Goal: Task Accomplishment & Management: Manage account settings

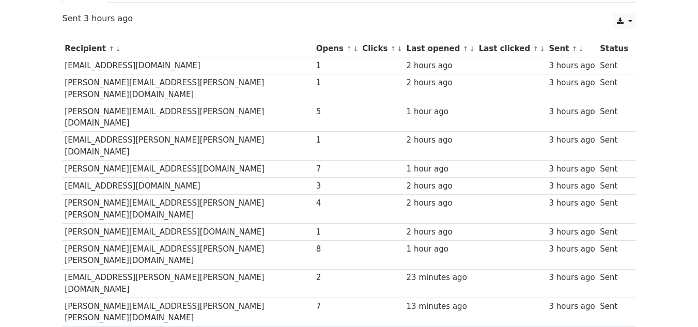
scroll to position [107, 0]
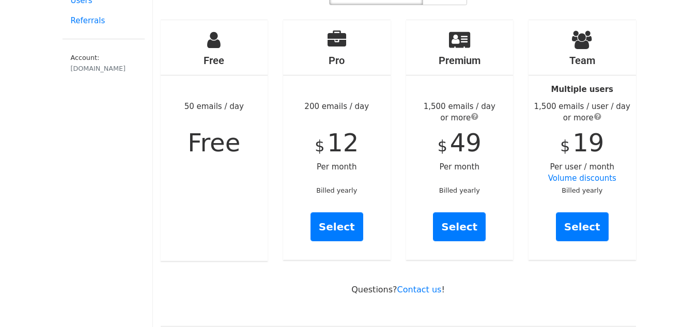
scroll to position [103, 0]
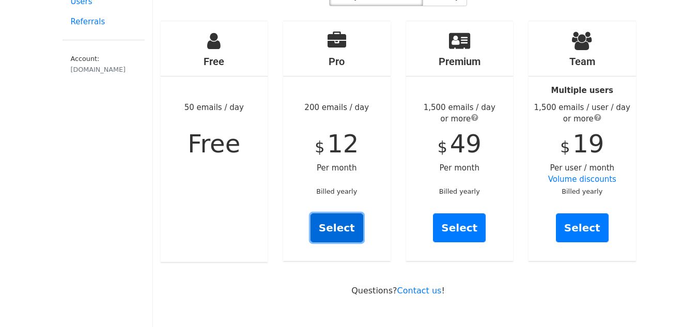
click at [335, 214] on link "Select" at bounding box center [337, 227] width 53 height 29
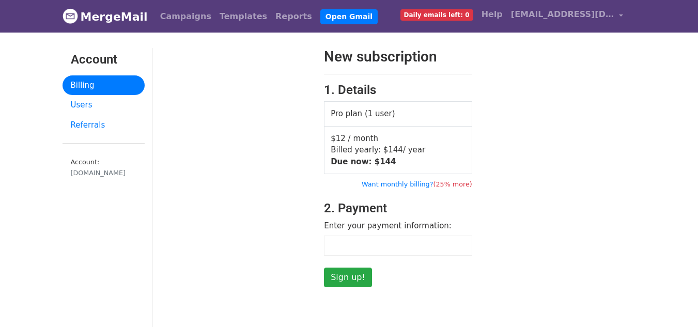
scroll to position [52, 0]
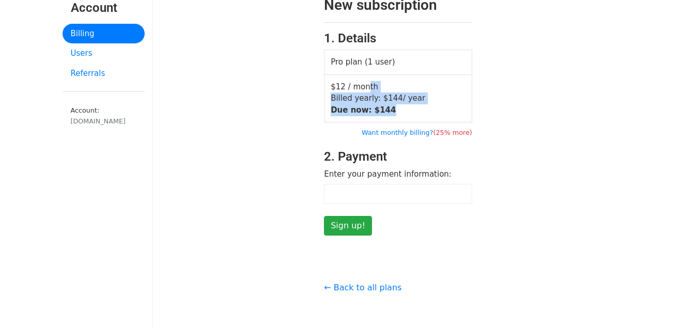
drag, startPoint x: 386, startPoint y: 112, endPoint x: 360, endPoint y: 88, distance: 35.2
click at [360, 88] on td "$12 / month Billed yearly: $ 144 / year Due now: $ 144" at bounding box center [399, 98] width 148 height 48
drag, startPoint x: 370, startPoint y: 103, endPoint x: 393, endPoint y: 108, distance: 24.2
click at [393, 108] on td "$12 / month Billed yearly: $ 144 / year Due now: $ 144" at bounding box center [399, 98] width 148 height 48
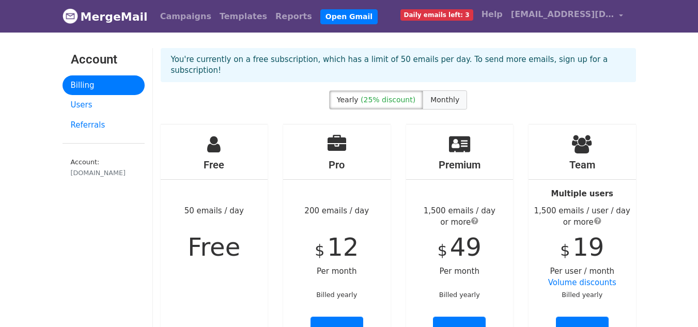
click at [432, 96] on span "Monthly" at bounding box center [445, 100] width 29 height 8
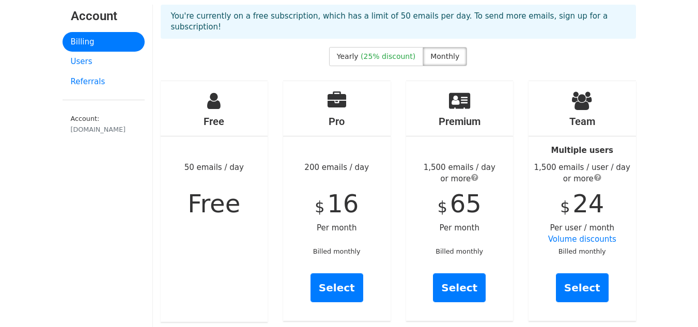
scroll to position [103, 0]
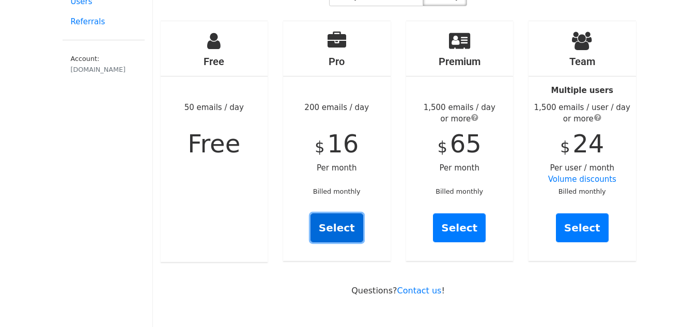
click at [354, 216] on link "Select" at bounding box center [337, 227] width 53 height 29
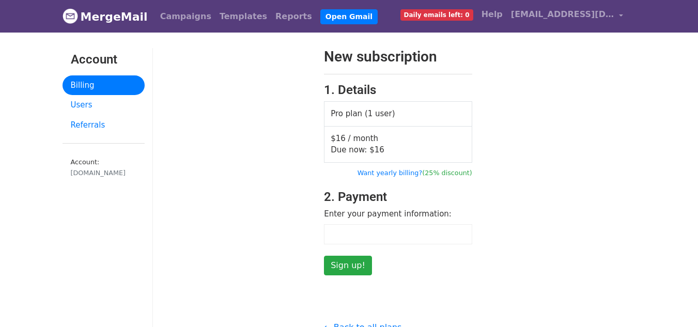
click at [187, 163] on div at bounding box center [235, 161] width 164 height 227
click at [349, 268] on input "Sign up!" at bounding box center [348, 266] width 48 height 20
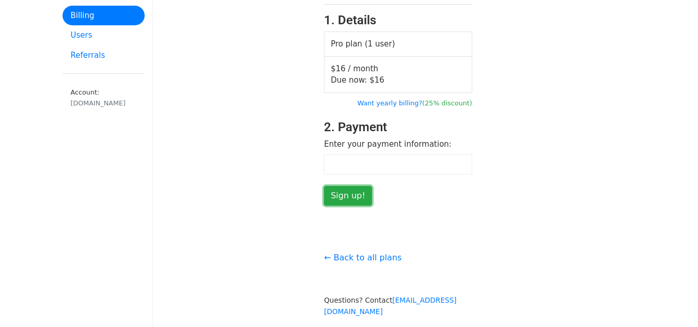
scroll to position [52, 0]
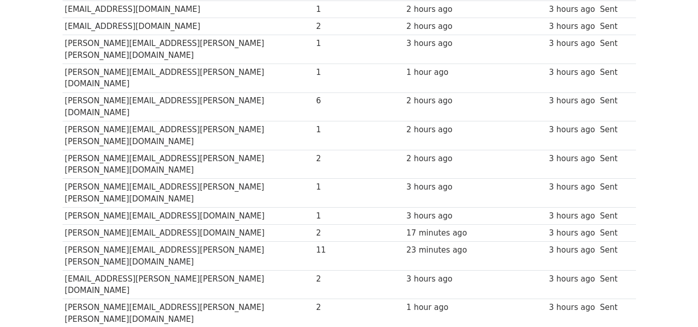
scroll to position [207, 0]
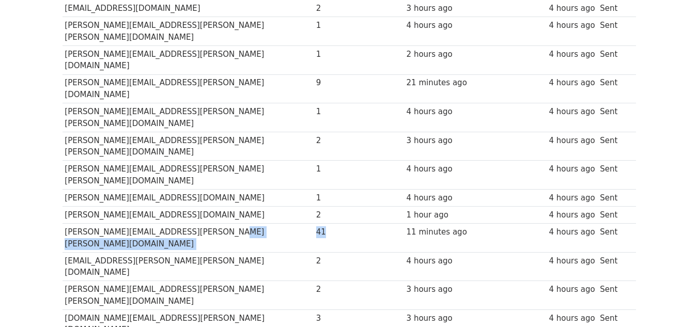
drag, startPoint x: 274, startPoint y: 159, endPoint x: 265, endPoint y: 157, distance: 9.5
click at [265, 224] on tr "maria.demartino@sanandres.esc.edu.ar 41 11 minutes ago 4 hours ago Sent" at bounding box center [350, 238] width 574 height 29
click at [265, 224] on td "maria.demartino@sanandres.esc.edu.ar" at bounding box center [188, 238] width 251 height 29
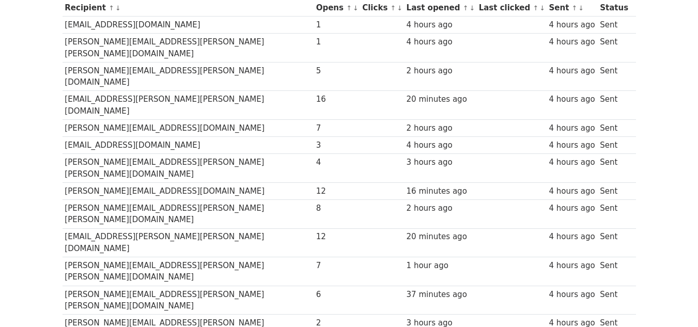
scroll to position [155, 0]
click at [177, 183] on td "[PERSON_NAME][EMAIL_ADDRESS][DOMAIN_NAME]" at bounding box center [188, 191] width 251 height 17
click at [161, 229] on td "[EMAIL_ADDRESS][PERSON_NAME][PERSON_NAME][DOMAIN_NAME]" at bounding box center [188, 243] width 251 height 29
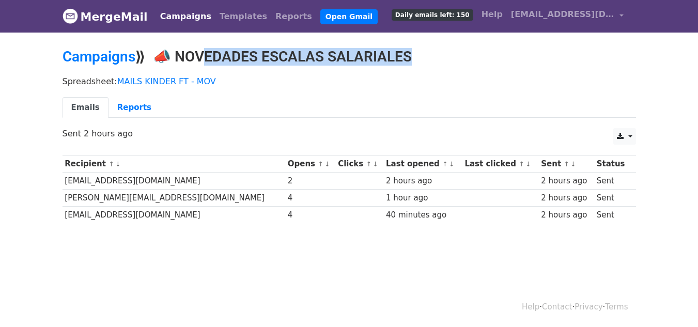
drag, startPoint x: 188, startPoint y: 58, endPoint x: 398, endPoint y: 64, distance: 210.9
click at [398, 64] on h2 "Campaigns ⟫ 📣 NOVEDADES ESCALAS SALARIALES" at bounding box center [350, 57] width 574 height 18
drag, startPoint x: 405, startPoint y: 56, endPoint x: 202, endPoint y: 53, distance: 203.1
click at [202, 53] on h2 "Campaigns ⟫ 📣 NOVEDADES ESCALAS SALARIALES" at bounding box center [350, 57] width 574 height 18
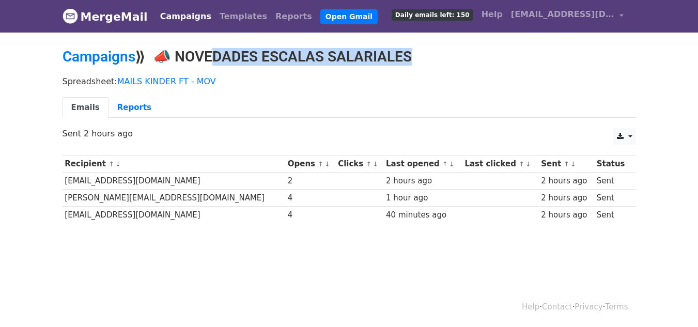
click at [202, 53] on h2 "Campaigns ⟫ 📣 NOVEDADES ESCALAS SALARIALES" at bounding box center [350, 57] width 574 height 18
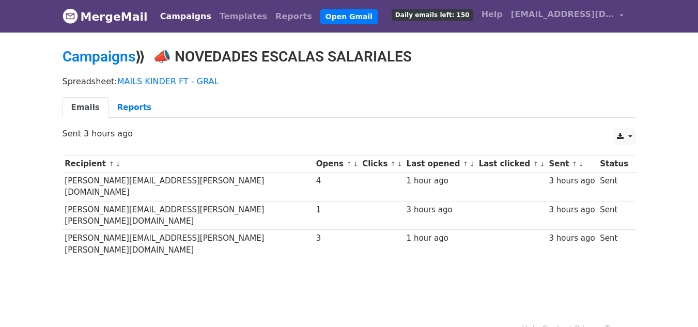
drag, startPoint x: 165, startPoint y: 55, endPoint x: 421, endPoint y: 55, distance: 255.3
click at [421, 55] on h2 "Campaigns ⟫ 📣 NOVEDADES ESCALAS SALARIALES" at bounding box center [350, 57] width 574 height 18
copy h2 "📣 NOVEDADES ESCALAS SALARIALES"
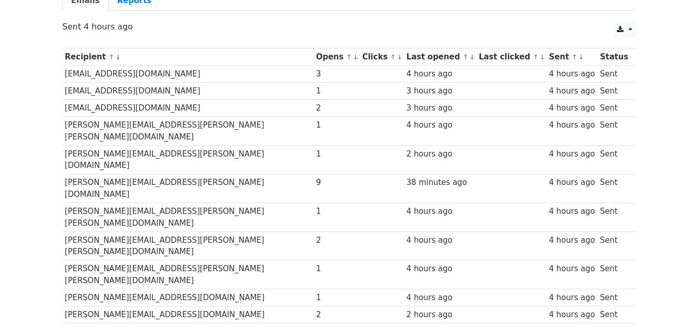
scroll to position [106, 0]
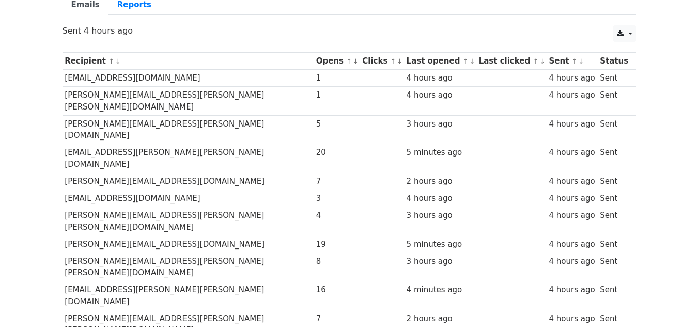
scroll to position [103, 0]
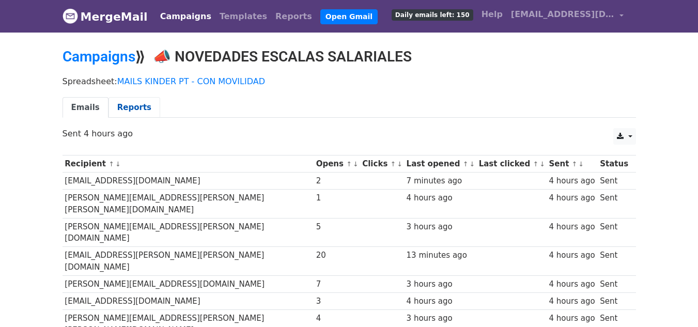
click at [134, 105] on link "Reports" at bounding box center [135, 107] width 52 height 21
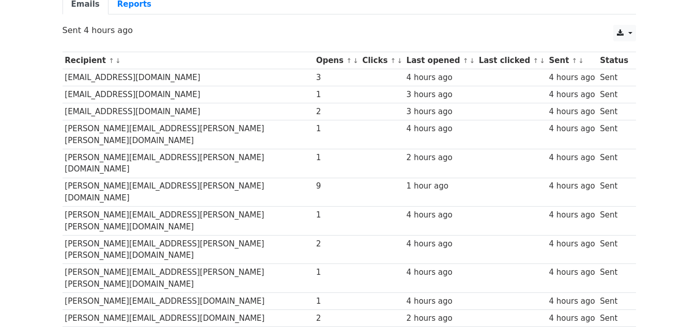
drag, startPoint x: 370, startPoint y: 267, endPoint x: 457, endPoint y: 267, distance: 86.8
drag, startPoint x: 252, startPoint y: 269, endPoint x: 591, endPoint y: 266, distance: 339.6
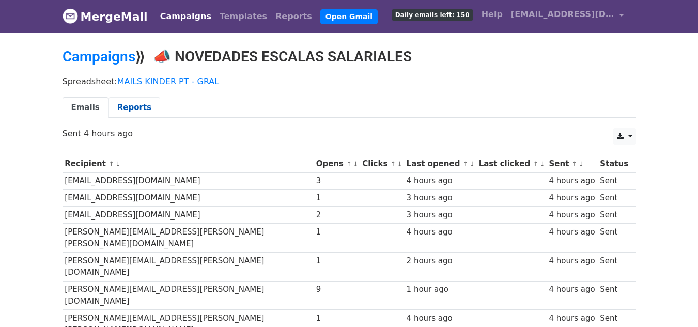
click at [133, 106] on link "Reports" at bounding box center [135, 107] width 52 height 21
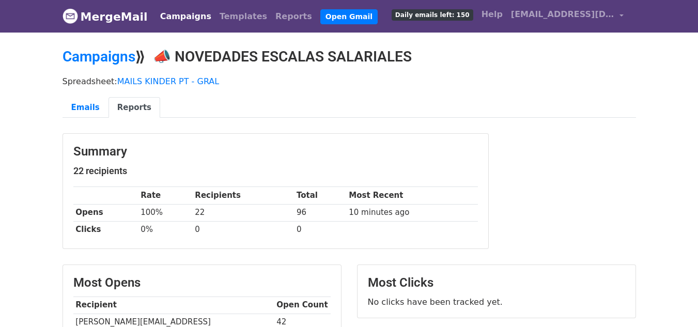
drag, startPoint x: 164, startPoint y: 57, endPoint x: 244, endPoint y: 25, distance: 86.8
click at [513, 49] on h2 "Campaigns ⟫ 📣 NOVEDADES ESCALAS SALARIALES" at bounding box center [350, 57] width 574 height 18
copy h2 "📣 NOVEDADES ESCALAS SALARIALES"
click at [89, 110] on link "Emails" at bounding box center [86, 107] width 46 height 21
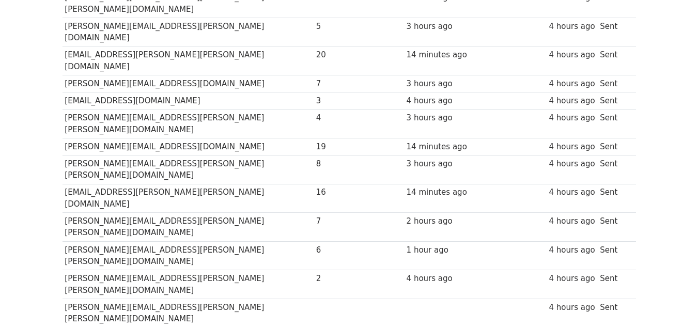
scroll to position [207, 0]
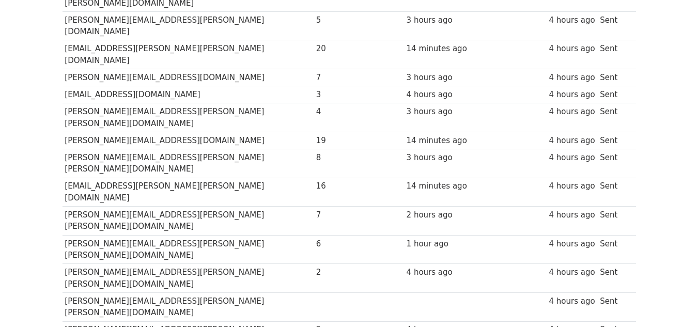
click at [155, 293] on td "maria.erhardt@sanandres.esc.edu.ar" at bounding box center [188, 307] width 251 height 29
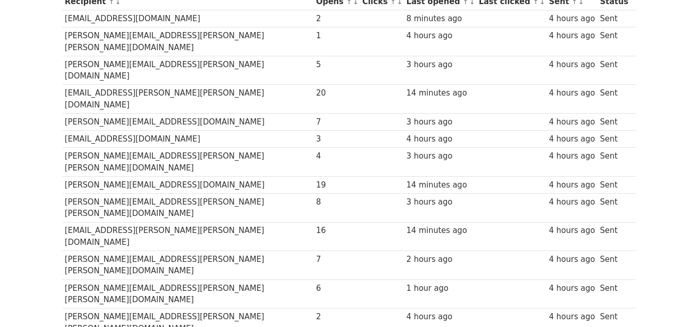
scroll to position [155, 0]
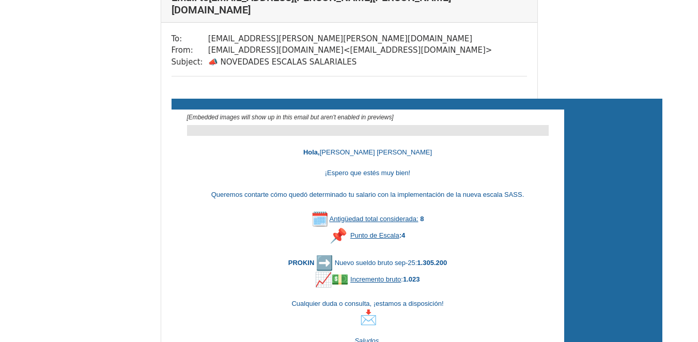
scroll to position [103, 0]
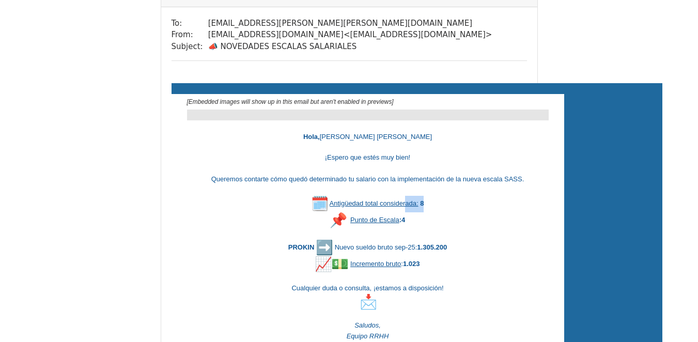
drag, startPoint x: 427, startPoint y: 195, endPoint x: 407, endPoint y: 192, distance: 20.4
click at [407, 195] on div "Antigüedad total considerada: 8" at bounding box center [368, 203] width 362 height 17
click at [408, 212] on div "Punto de Escala : 4" at bounding box center [368, 220] width 362 height 17
drag, startPoint x: 415, startPoint y: 230, endPoint x: 464, endPoint y: 243, distance: 50.3
click at [464, 243] on div "PROKIN Nuevo sueldo bruto sep-25: 1.305.200" at bounding box center [368, 247] width 362 height 17
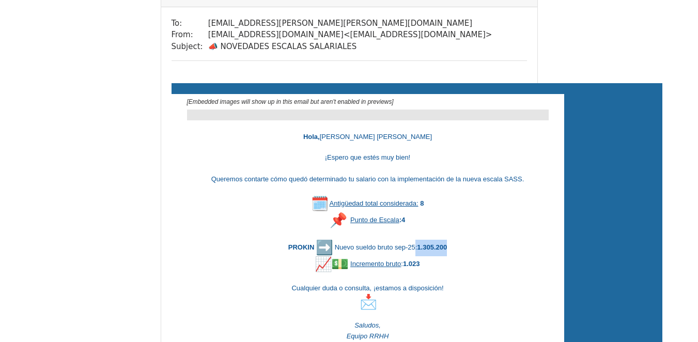
click at [464, 243] on div "PROKIN Nuevo sueldo bruto sep-25: 1.305.200" at bounding box center [368, 247] width 362 height 17
drag, startPoint x: 405, startPoint y: 250, endPoint x: 429, endPoint y: 254, distance: 24.6
click at [429, 256] on div "Incremento bruto : 1.023" at bounding box center [368, 264] width 362 height 17
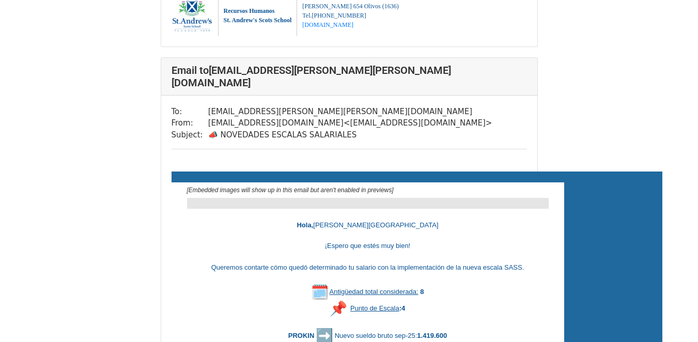
scroll to position [620, 0]
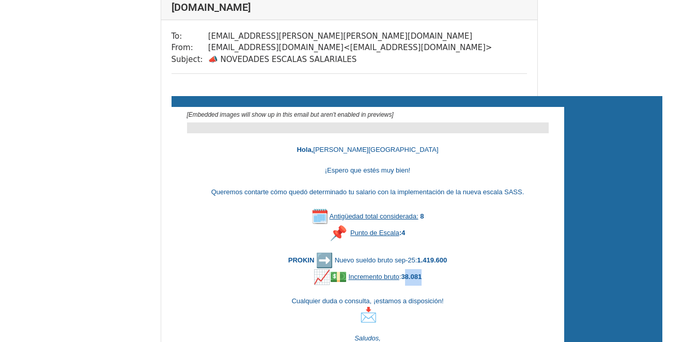
drag, startPoint x: 407, startPoint y: 249, endPoint x: 433, endPoint y: 255, distance: 26.6
click at [433, 269] on div "Incremento bruto : 38.081" at bounding box center [368, 277] width 362 height 17
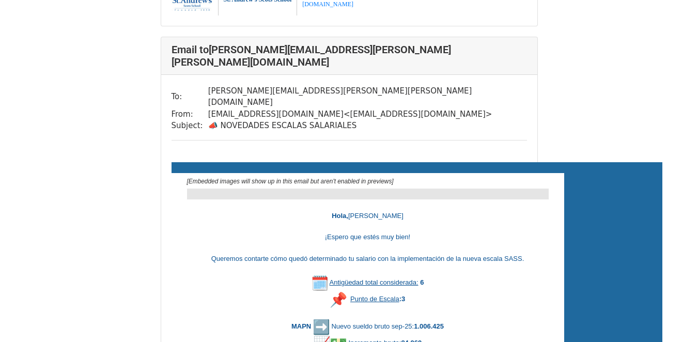
scroll to position [1137, 0]
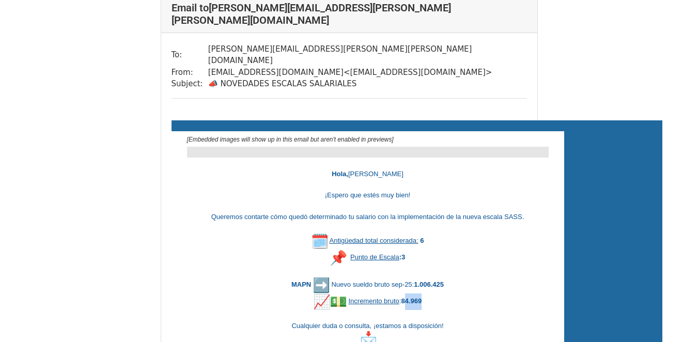
drag, startPoint x: 407, startPoint y: 251, endPoint x: 439, endPoint y: 257, distance: 32.1
click at [439, 294] on div "Incremento bruto : 84.969" at bounding box center [368, 302] width 362 height 17
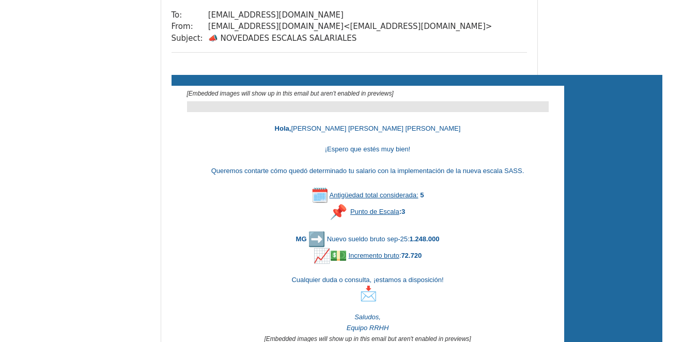
scroll to position [1706, 0]
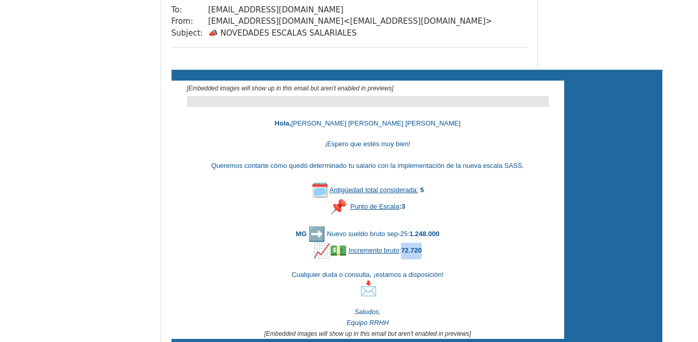
drag, startPoint x: 403, startPoint y: 202, endPoint x: 434, endPoint y: 205, distance: 31.2
click at [434, 242] on div "Incremento bruto : 72.720" at bounding box center [368, 250] width 362 height 17
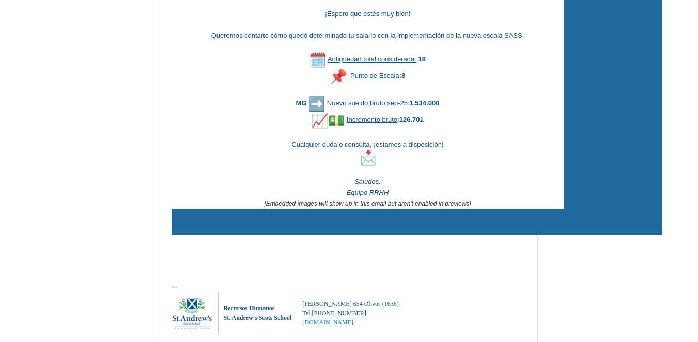
scroll to position [2274, 0]
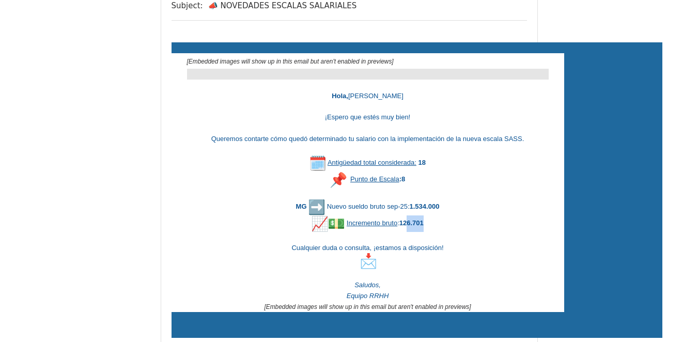
drag, startPoint x: 407, startPoint y: 146, endPoint x: 442, endPoint y: 148, distance: 35.2
click at [442, 216] on div "Incremento bruto : 126.701" at bounding box center [368, 224] width 362 height 17
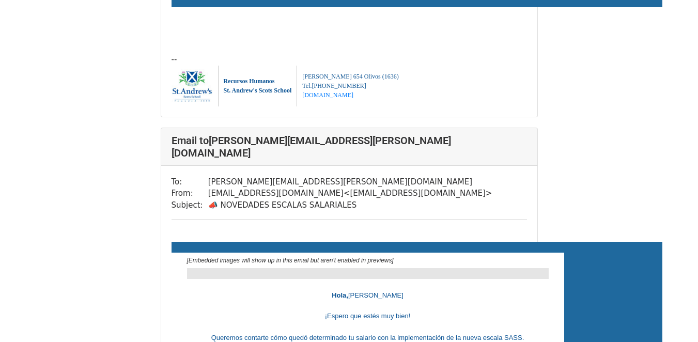
scroll to position [6305, 0]
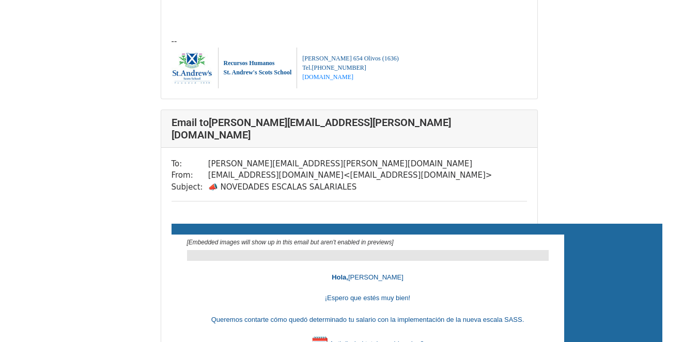
drag, startPoint x: 402, startPoint y: 258, endPoint x: 426, endPoint y: 257, distance: 24.3
drag, startPoint x: 413, startPoint y: 244, endPoint x: 475, endPoint y: 236, distance: 62.1
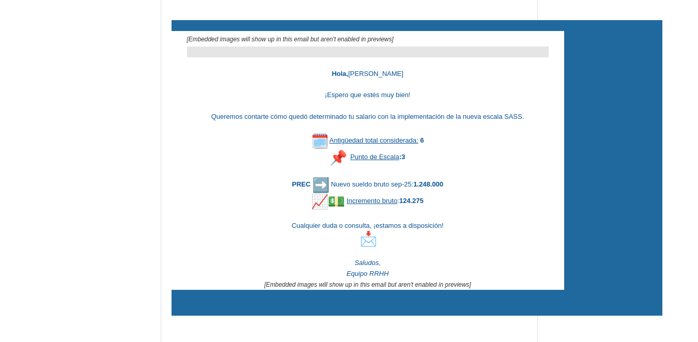
scroll to position [7649, 0]
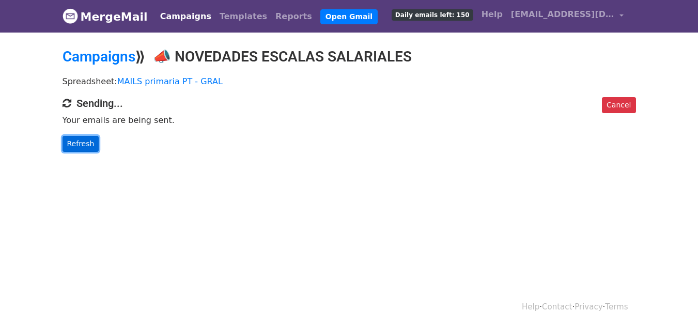
click at [81, 141] on link "Refresh" at bounding box center [81, 144] width 37 height 16
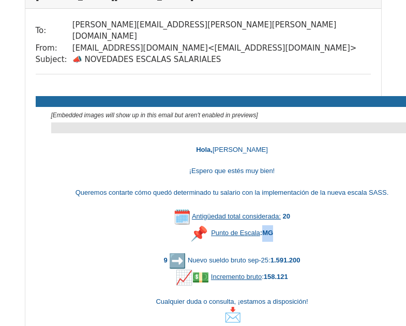
drag, startPoint x: 265, startPoint y: 211, endPoint x: 274, endPoint y: 210, distance: 9.4
click at [274, 225] on div "Punto de Escala : MG" at bounding box center [232, 233] width 362 height 17
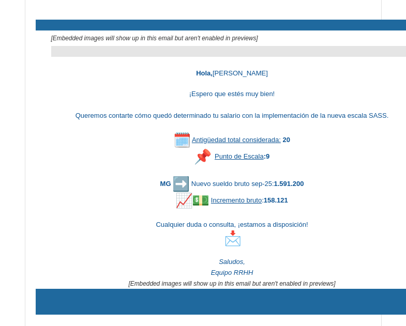
scroll to position [155, 0]
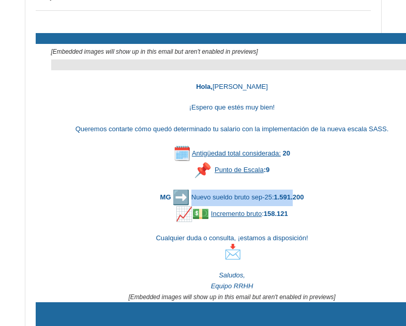
drag, startPoint x: 191, startPoint y: 185, endPoint x: 294, endPoint y: 188, distance: 102.9
click at [294, 193] on font "MG Nuevo sueldo bruto sep-25: 1.591.200" at bounding box center [232, 197] width 144 height 8
click at [294, 193] on b "1.591.200" at bounding box center [289, 197] width 30 height 8
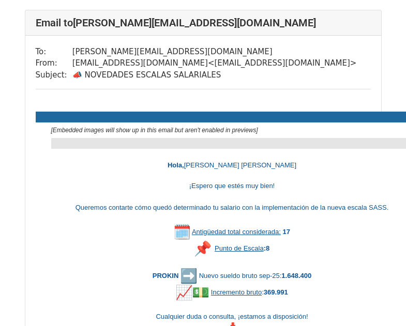
scroll to position [1137, 0]
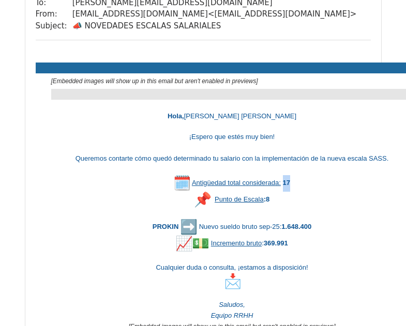
click at [296, 175] on div "Antigüedad total considerada: 17" at bounding box center [232, 183] width 362 height 17
click at [269, 191] on div "Punto de Escala : 8" at bounding box center [232, 199] width 362 height 17
drag, startPoint x: 280, startPoint y: 219, endPoint x: 318, endPoint y: 213, distance: 38.6
click at [318, 219] on div "PROKIN Nuevo sueldo bruto sep-25: 1.648.400" at bounding box center [232, 227] width 362 height 17
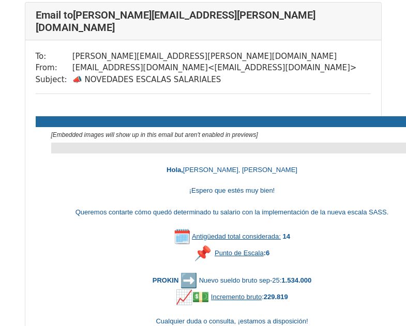
scroll to position [1602, 0]
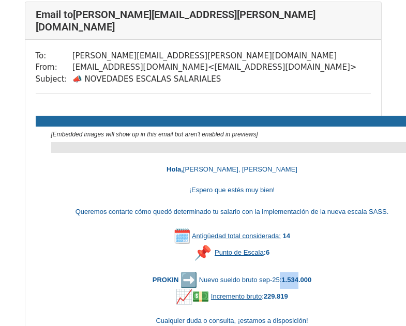
drag, startPoint x: 279, startPoint y: 259, endPoint x: 298, endPoint y: 256, distance: 18.9
click at [298, 272] on div "PROKIN Nuevo sueldo bruto sep-25: 1.534.000" at bounding box center [232, 280] width 362 height 17
click at [298, 276] on b "1.534.000" at bounding box center [296, 280] width 30 height 8
drag, startPoint x: 267, startPoint y: 272, endPoint x: 311, endPoint y: 278, distance: 43.7
click at [311, 288] on div "Incremento bruto : 229.819" at bounding box center [232, 296] width 362 height 17
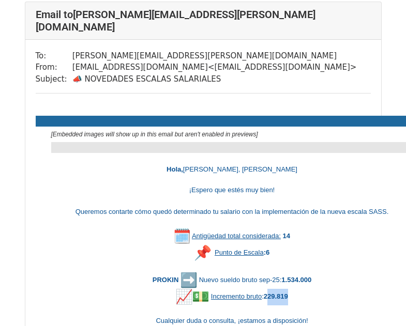
click at [311, 288] on div "Incremento bruto : 229.819" at bounding box center [232, 296] width 362 height 17
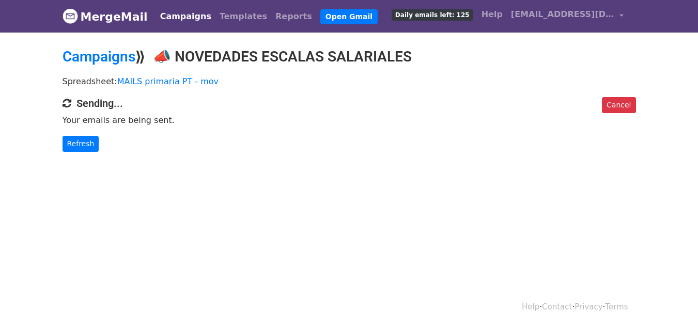
drag, startPoint x: 162, startPoint y: 52, endPoint x: 429, endPoint y: 55, distance: 266.7
click at [429, 55] on h2 "Campaigns ⟫ 📣 NOVEDADES ESCALAS SALARIALES" at bounding box center [350, 57] width 574 height 18
copy h2 "📣 NOVEDADES ESCALAS SALARIALES"
click at [86, 144] on link "Refresh" at bounding box center [81, 144] width 37 height 16
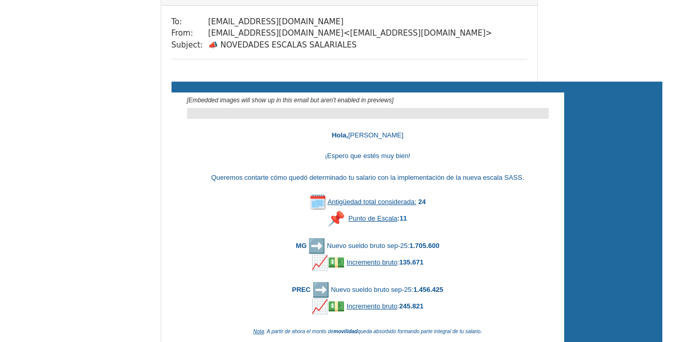
scroll to position [103, 0]
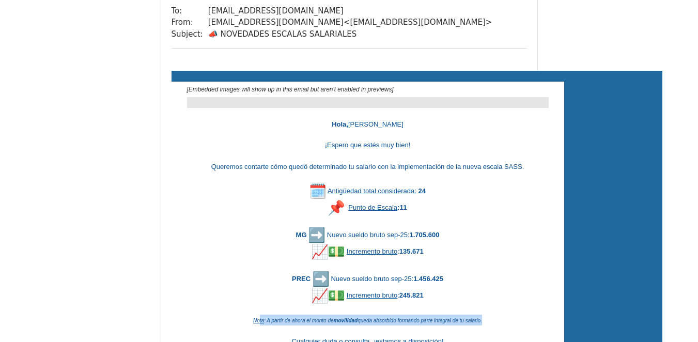
drag, startPoint x: 258, startPoint y: 323, endPoint x: 499, endPoint y: 322, distance: 240.3
click at [499, 322] on div "Nota : A partir de ahora el monto de movilidad queda absorbido formando parte i…" at bounding box center [368, 320] width 362 height 11
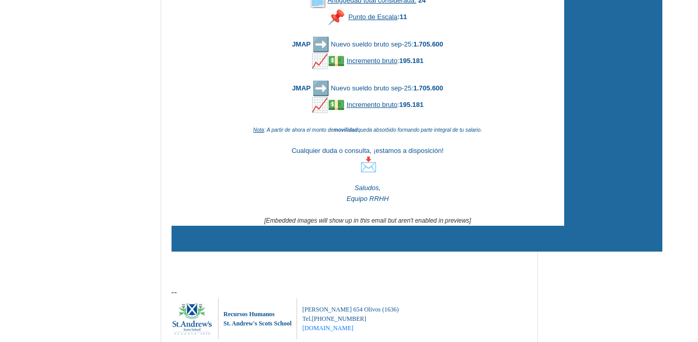
scroll to position [1447, 0]
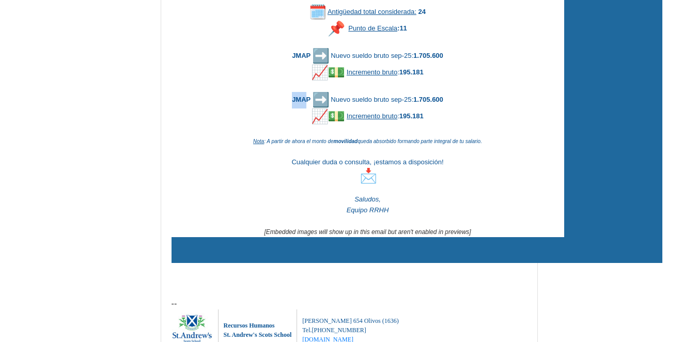
drag, startPoint x: 290, startPoint y: 99, endPoint x: 303, endPoint y: 99, distance: 12.9
click at [303, 99] on div "JMAP Nuevo sueldo bruto sep-25: 1.705.600" at bounding box center [368, 99] width 362 height 17
click at [303, 99] on b "JMAP" at bounding box center [301, 100] width 19 height 8
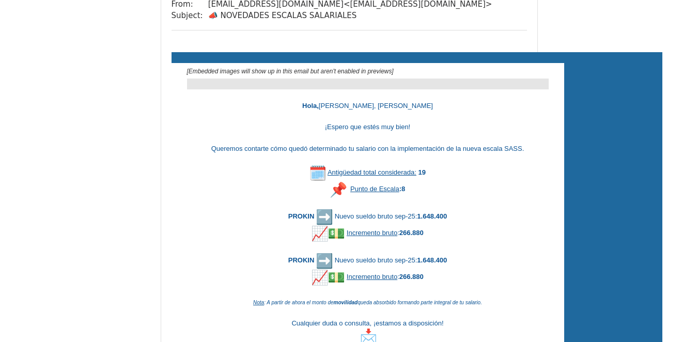
scroll to position [4962, 0]
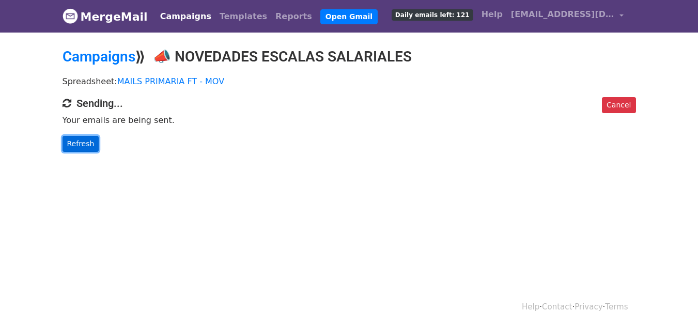
click at [89, 148] on link "Refresh" at bounding box center [81, 144] width 37 height 16
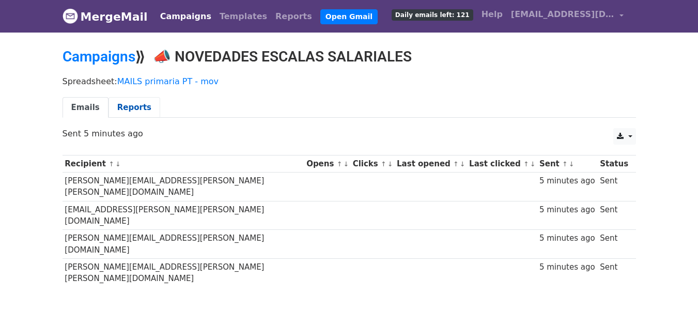
click at [121, 113] on link "Reports" at bounding box center [135, 107] width 52 height 21
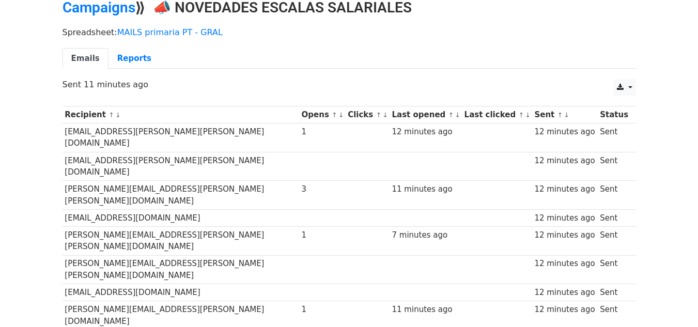
scroll to position [3, 0]
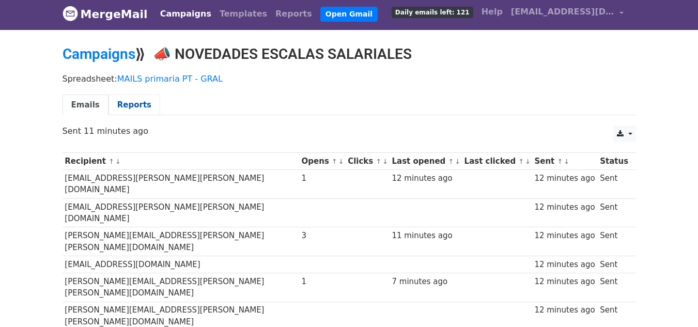
click at [114, 103] on link "Reports" at bounding box center [135, 105] width 52 height 21
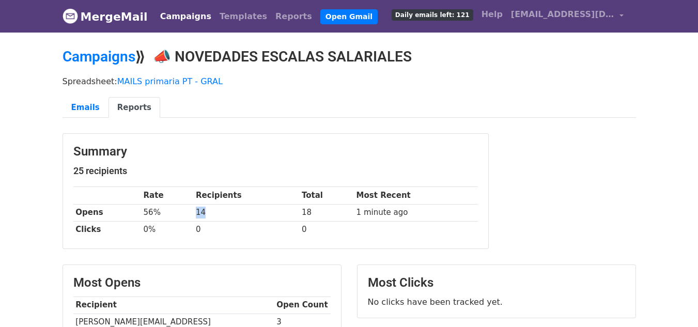
drag, startPoint x: 213, startPoint y: 214, endPoint x: 188, endPoint y: 213, distance: 24.9
click at [188, 213] on tr "Opens 56% 14 18 1 minute ago" at bounding box center [275, 212] width 405 height 17
click at [83, 105] on link "Emails" at bounding box center [86, 107] width 46 height 21
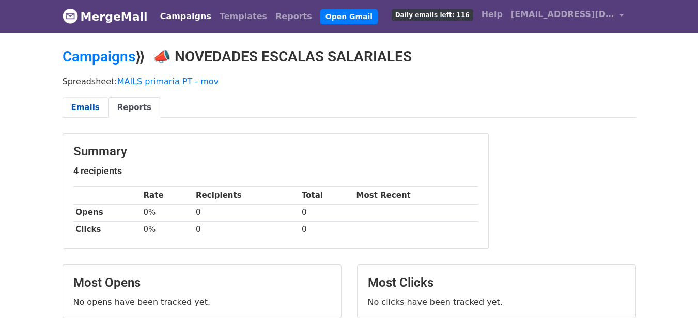
click at [97, 105] on link "Emails" at bounding box center [86, 107] width 46 height 21
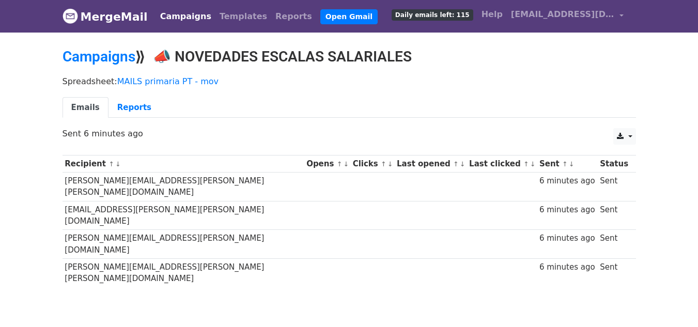
drag, startPoint x: 162, startPoint y: 54, endPoint x: 427, endPoint y: 55, distance: 265.1
click at [427, 55] on h2 "Campaigns ⟫ 📣 NOVEDADES ESCALAS SALARIALES" at bounding box center [350, 57] width 574 height 18
copy h2 "📣 NOVEDADES ESCALAS SALARIALES"
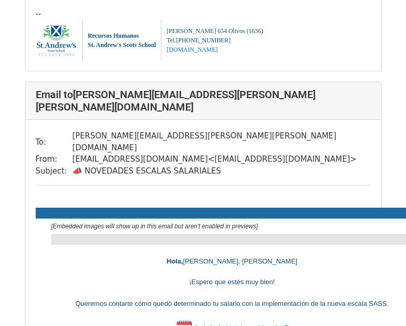
scroll to position [5375, 0]
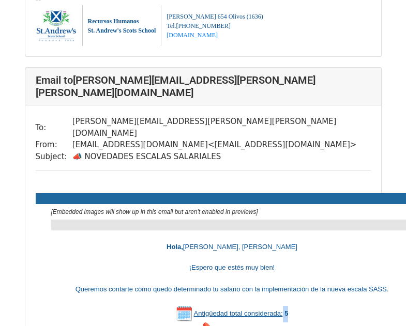
drag, startPoint x: 282, startPoint y: 164, endPoint x: 298, endPoint y: 164, distance: 16.0
click at [298, 305] on div "Antigüedad total considerada: 5" at bounding box center [232, 313] width 362 height 17
drag, startPoint x: 266, startPoint y: 181, endPoint x: 274, endPoint y: 185, distance: 9.3
click at [274, 322] on div "Punto de Escala : 3" at bounding box center [232, 330] width 362 height 17
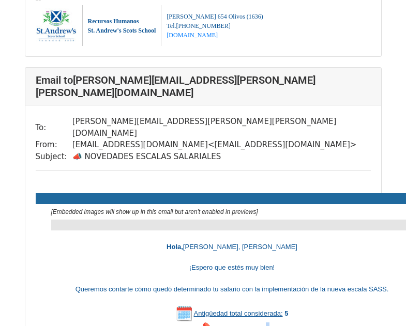
click at [274, 322] on div "Punto de Escala : 3" at bounding box center [232, 330] width 362 height 17
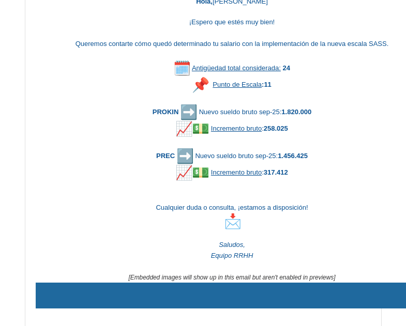
scroll to position [7598, 0]
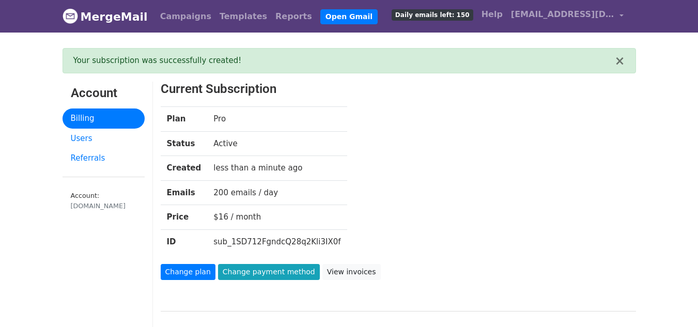
click at [471, 16] on span "Daily emails left: 150" at bounding box center [433, 14] width 82 height 11
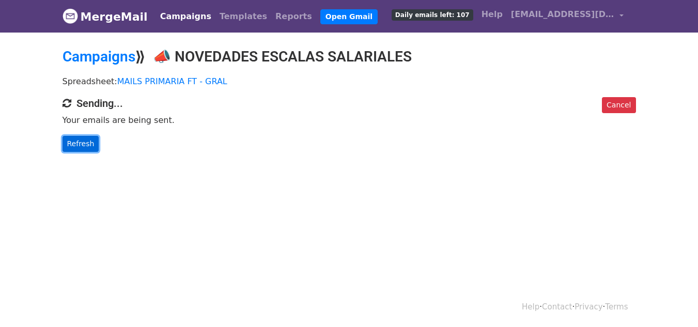
click at [88, 138] on link "Refresh" at bounding box center [81, 144] width 37 height 16
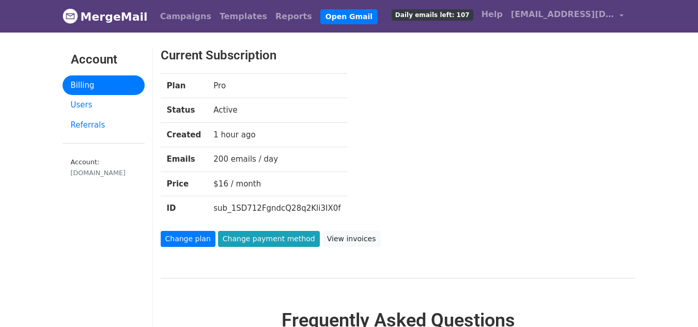
click at [434, 16] on span "Daily emails left: 107" at bounding box center [433, 14] width 82 height 11
click at [266, 244] on link "Change payment method" at bounding box center [269, 239] width 102 height 16
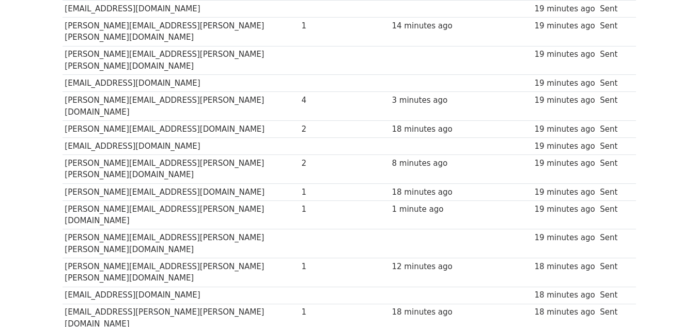
scroll to position [155, 0]
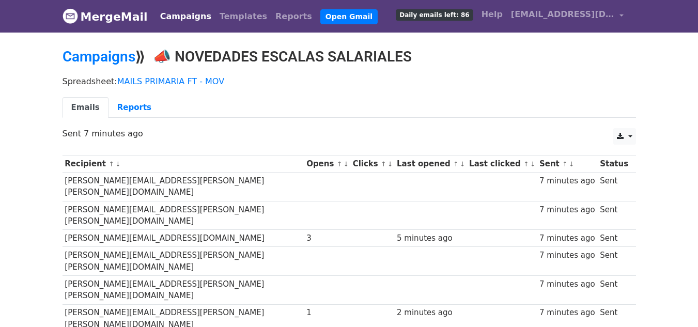
drag, startPoint x: 165, startPoint y: 56, endPoint x: 422, endPoint y: 54, distance: 257.4
click at [422, 54] on h2 "Campaigns ⟫ 📣 NOVEDADES ESCALAS SALARIALES" at bounding box center [350, 57] width 574 height 18
copy h2 "📣 NOVEDADES ESCALAS SALARIALES"
drag, startPoint x: 161, startPoint y: 56, endPoint x: 469, endPoint y: 51, distance: 307.6
click at [469, 51] on h2 "Campaigns ⟫ 📣 NOVEDADES ESCALAS SALARIALES" at bounding box center [350, 57] width 574 height 18
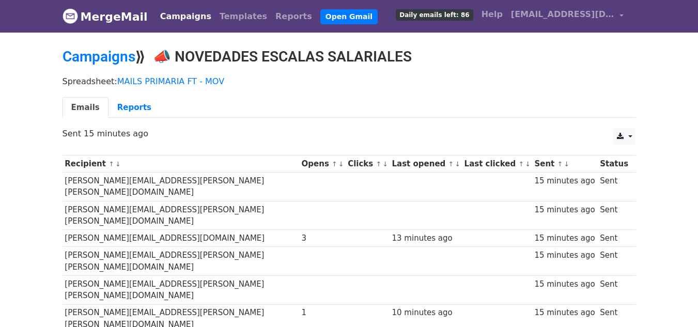
copy h2 "📣 NOVEDADES ESCALAS SALARIALES"
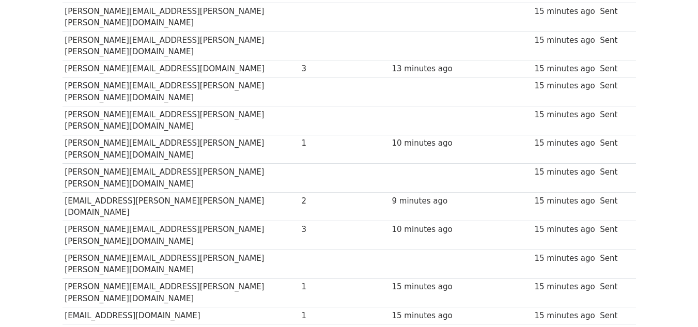
scroll to position [176, 0]
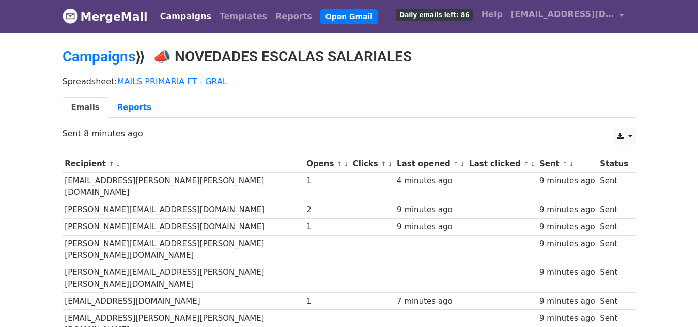
drag, startPoint x: 164, startPoint y: 52, endPoint x: 417, endPoint y: 35, distance: 253.3
click at [437, 52] on h2 "Campaigns ⟫ 📣 NOVEDADES ESCALAS SALARIALES" at bounding box center [350, 57] width 574 height 18
copy h2 "📣 NOVEDADES ESCALAS SALARIALES"
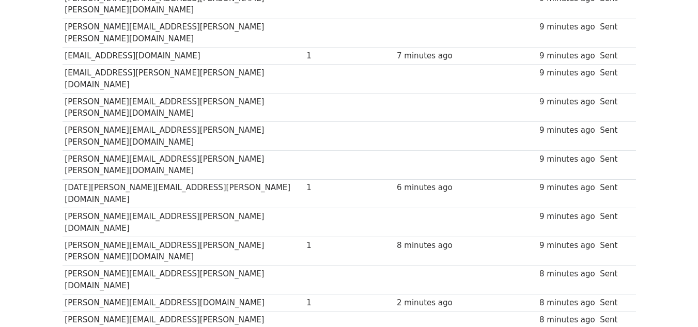
scroll to position [296, 0]
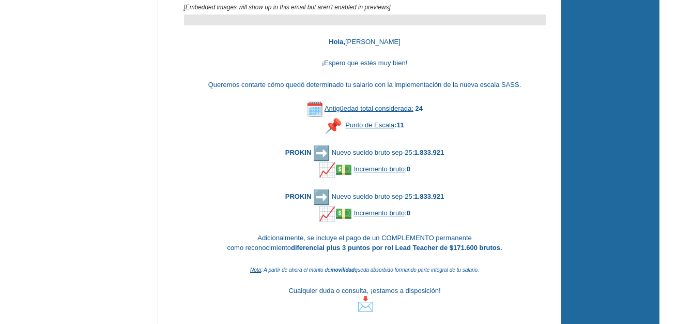
scroll to position [207, 0]
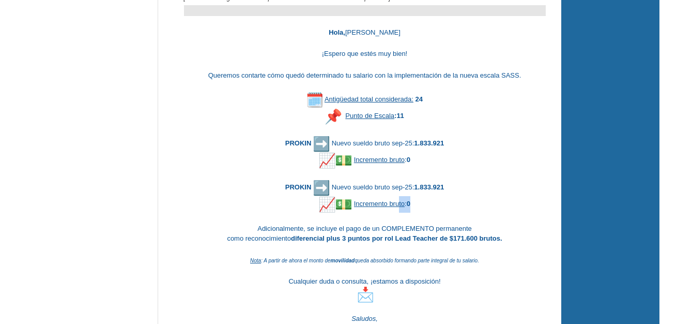
drag, startPoint x: 426, startPoint y: 211, endPoint x: 398, endPoint y: 202, distance: 29.9
click at [398, 202] on div "Incremento bruto : 0" at bounding box center [365, 204] width 362 height 17
click at [398, 202] on u "Incremento bruto" at bounding box center [379, 204] width 51 height 8
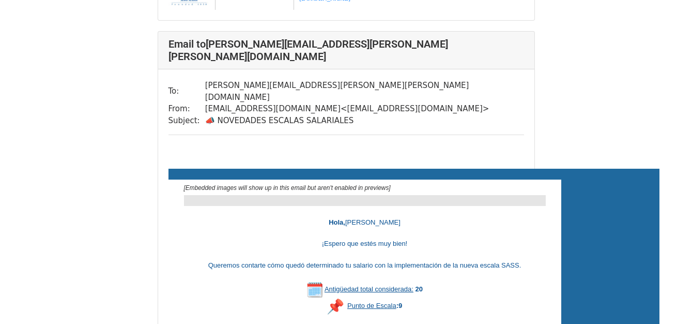
scroll to position [3080, 0]
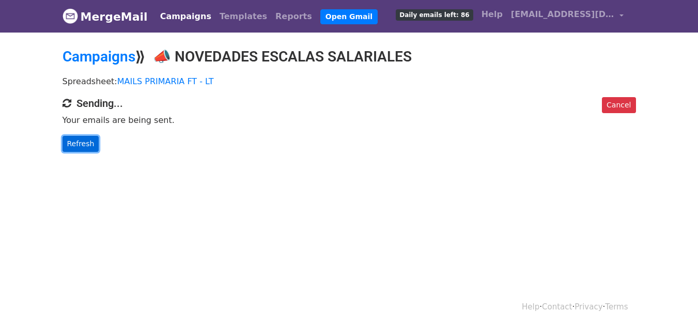
click at [85, 149] on link "Refresh" at bounding box center [81, 144] width 37 height 16
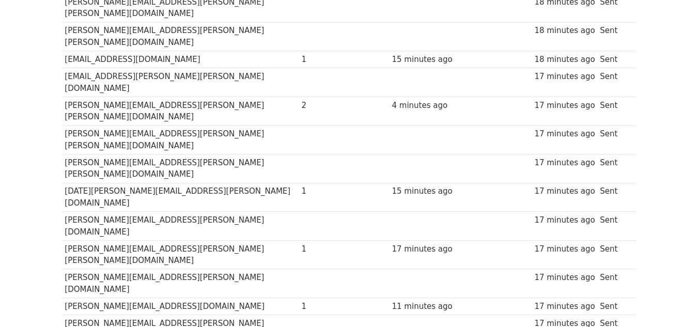
scroll to position [296, 0]
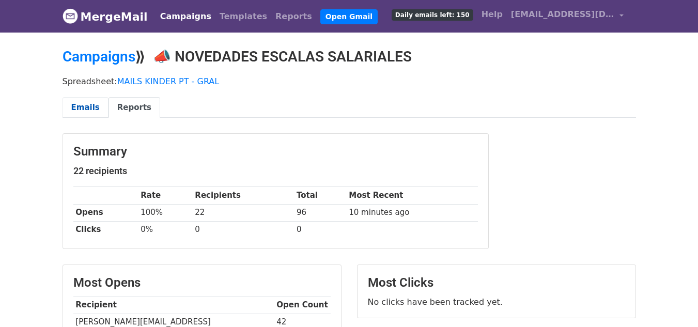
click at [93, 104] on link "Emails" at bounding box center [86, 107] width 46 height 21
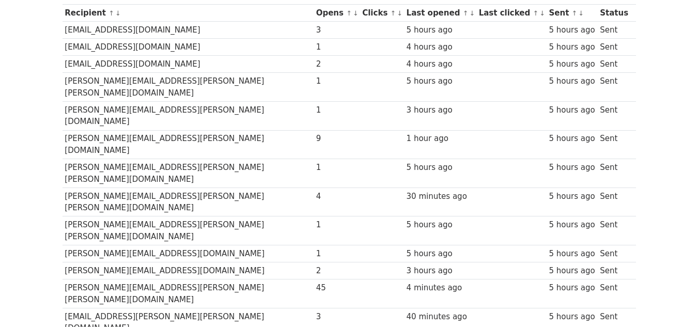
scroll to position [155, 0]
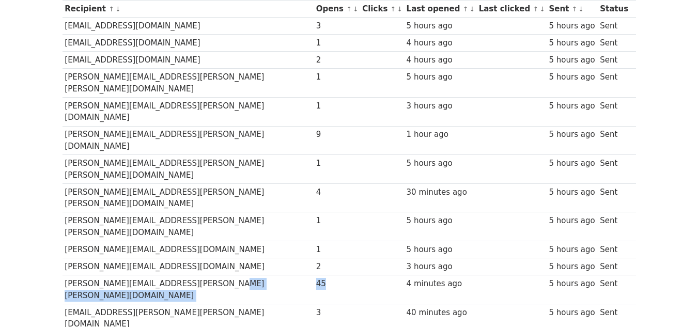
drag, startPoint x: 286, startPoint y: 215, endPoint x: 249, endPoint y: 216, distance: 37.2
click at [249, 275] on tr "maria.demartino@sanandres.esc.edu.ar 45 4 minutes ago 5 hours ago Sent" at bounding box center [350, 289] width 574 height 29
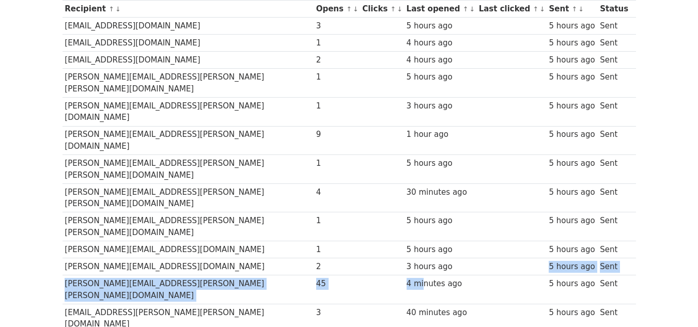
drag, startPoint x: 388, startPoint y: 209, endPoint x: 429, endPoint y: 203, distance: 41.4
click at [429, 203] on tbody "Recipient ↑ ↓ Opens ↑ ↓ Clicks ↑ ↓ Last opened ↑ ↓ Last clicked ↑ ↓ Sent ↑ ↓ St…" at bounding box center [350, 296] width 574 height 591
click at [429, 258] on td "3 hours ago" at bounding box center [440, 266] width 72 height 17
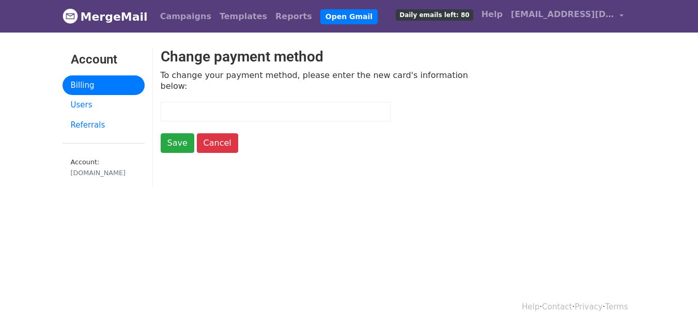
click at [86, 92] on link "Billing" at bounding box center [104, 85] width 82 height 20
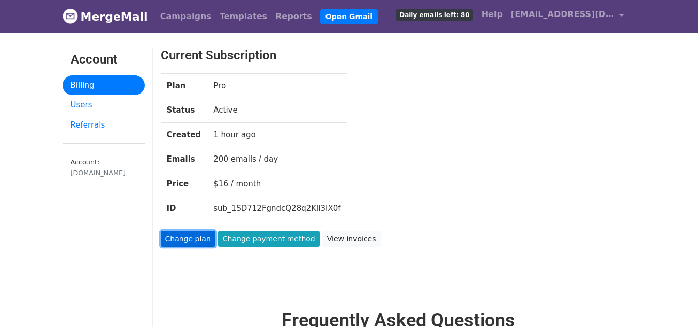
click at [188, 242] on link "Change plan" at bounding box center [188, 239] width 55 height 16
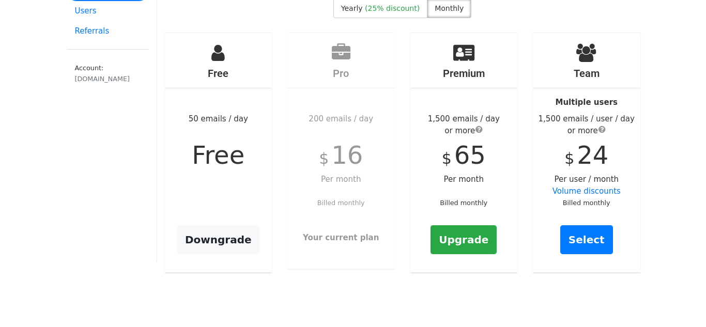
scroll to position [103, 0]
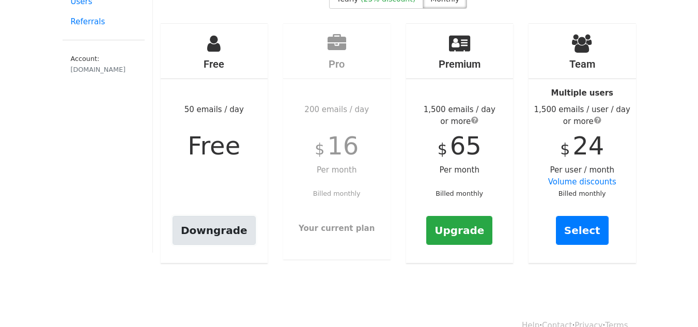
click at [232, 232] on link "Downgrade" at bounding box center [214, 230] width 83 height 29
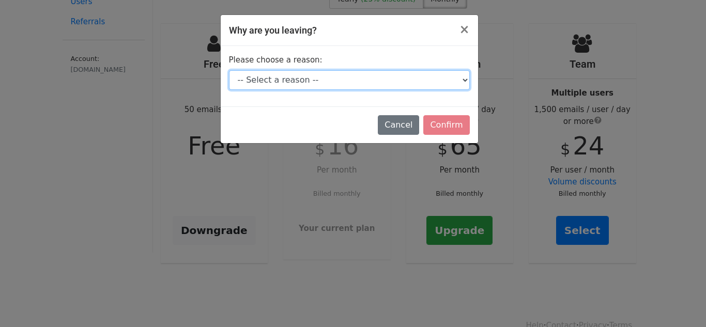
click at [363, 82] on select "-- Select a reason -- I don't send enough emails It's too expensive I had a tec…" at bounding box center [349, 80] width 241 height 20
select select "I don't send enough emails"
click at [229, 70] on select "-- Select a reason -- I don't send enough emails It's too expensive I had a tec…" at bounding box center [349, 80] width 241 height 20
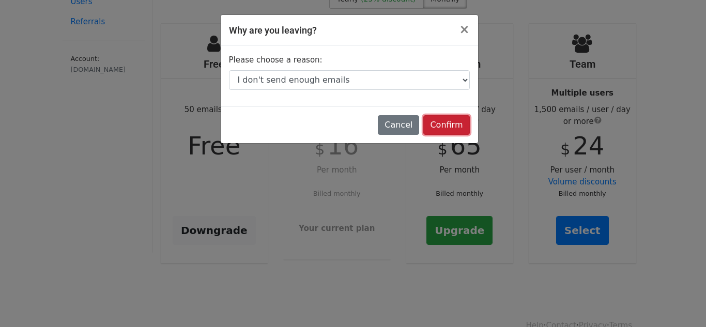
click at [458, 125] on input "Confirm" at bounding box center [446, 125] width 46 height 20
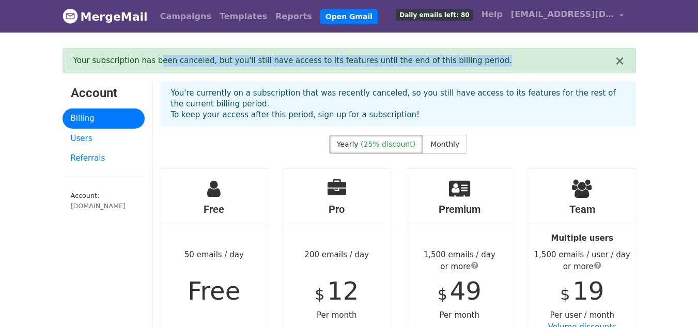
drag, startPoint x: 153, startPoint y: 63, endPoint x: 466, endPoint y: 64, distance: 313.2
click at [466, 64] on div "Your subscription has been canceled, but you'll still have access to its featur…" at bounding box center [344, 61] width 542 height 12
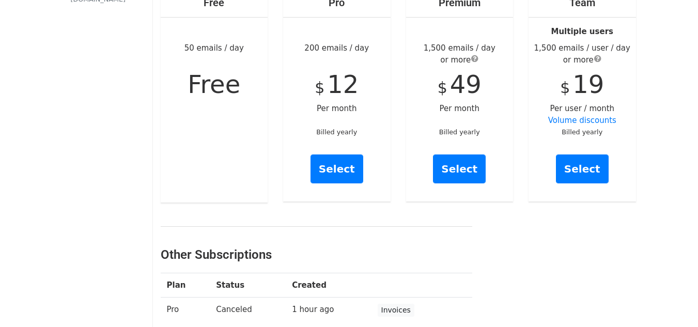
scroll to position [258, 0]
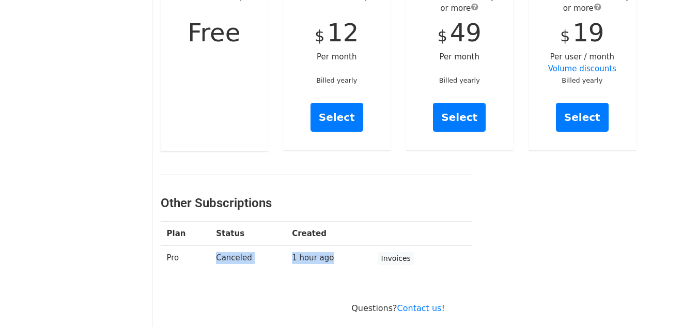
drag, startPoint x: 183, startPoint y: 253, endPoint x: 359, endPoint y: 266, distance: 176.2
click at [358, 267] on tr "Pro Canceled 1 hour ago Invoices" at bounding box center [317, 259] width 312 height 26
click at [359, 266] on td "1 hour ago" at bounding box center [328, 259] width 85 height 26
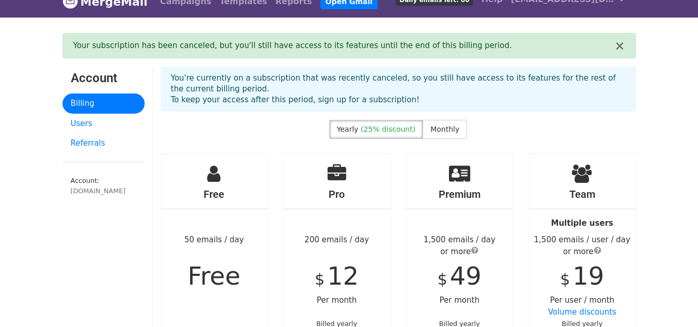
scroll to position [0, 0]
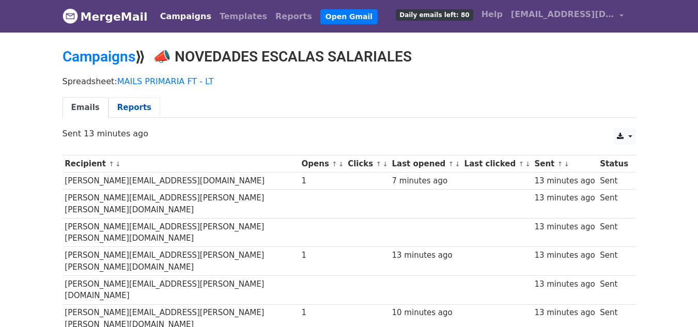
click at [136, 107] on link "Reports" at bounding box center [135, 107] width 52 height 21
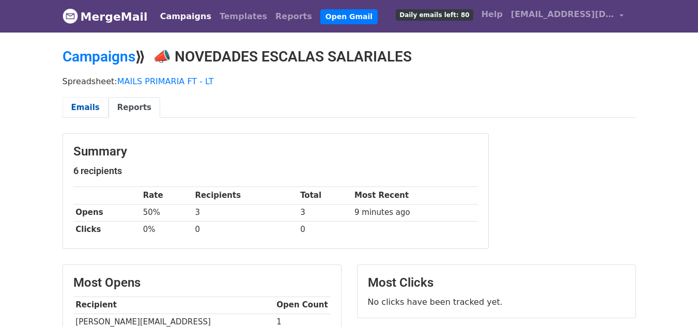
click at [96, 104] on link "Emails" at bounding box center [86, 107] width 46 height 21
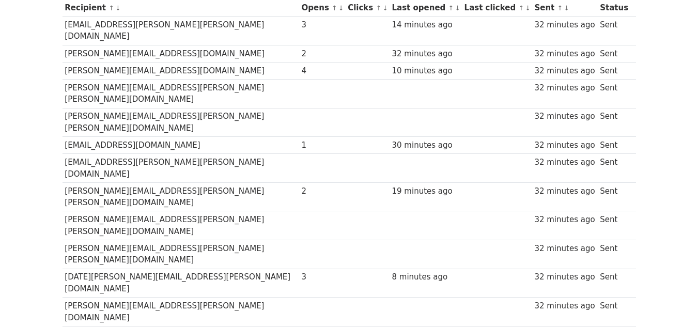
scroll to position [141, 0]
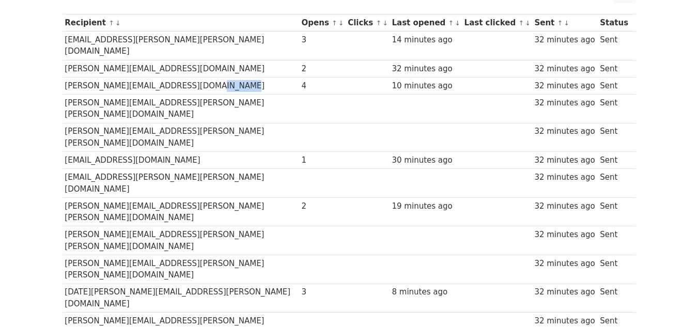
drag, startPoint x: 182, startPoint y: 70, endPoint x: 242, endPoint y: 74, distance: 60.1
click at [242, 77] on td "[PERSON_NAME][EMAIL_ADDRESS][DOMAIN_NAME]" at bounding box center [181, 85] width 237 height 17
click at [237, 77] on td "[PERSON_NAME][EMAIL_ADDRESS][DOMAIN_NAME]" at bounding box center [181, 85] width 237 height 17
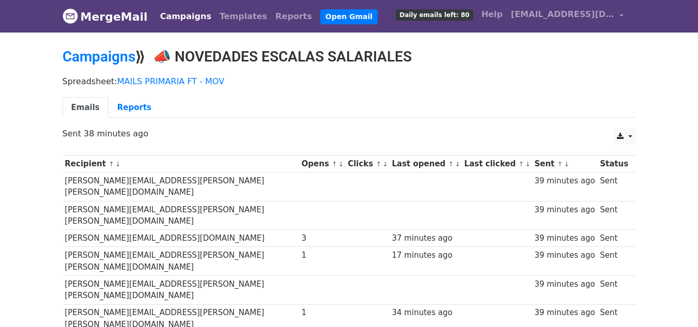
scroll to position [103, 0]
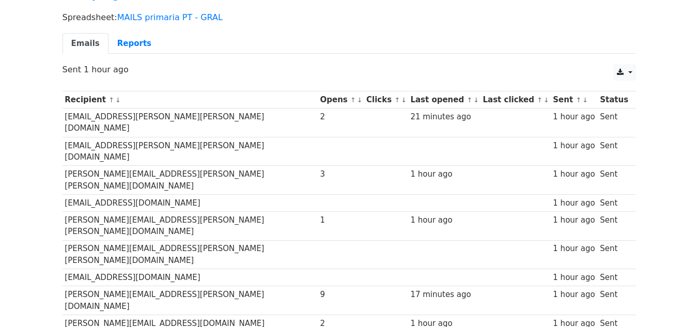
scroll to position [54, 0]
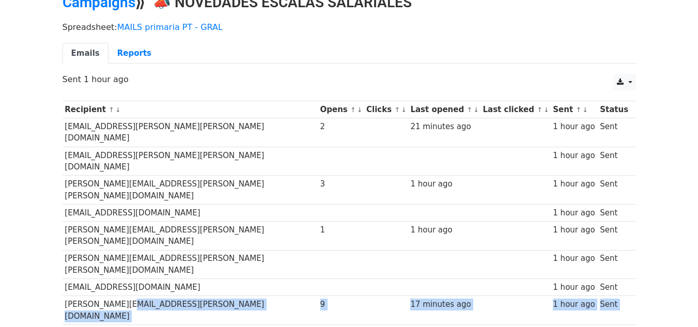
drag, startPoint x: 115, startPoint y: 244, endPoint x: 405, endPoint y: 260, distance: 290.4
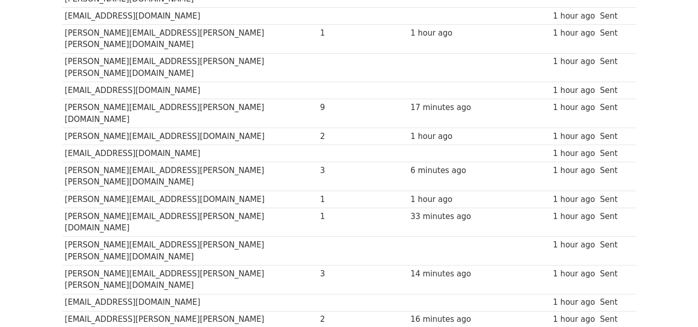
scroll to position [261, 0]
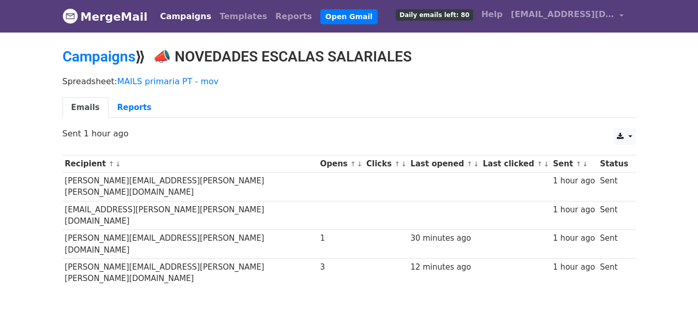
drag, startPoint x: 164, startPoint y: 54, endPoint x: 417, endPoint y: 59, distance: 252.3
click at [417, 59] on h2 "Campaigns ⟫ 📣 NOVEDADES ESCALAS SALARIALES" at bounding box center [350, 57] width 574 height 18
click at [351, 56] on h2 "Campaigns ⟫ 📣 NOVEDADES ESCALAS SALARIALES" at bounding box center [350, 57] width 574 height 18
drag, startPoint x: 159, startPoint y: 54, endPoint x: 422, endPoint y: 63, distance: 263.2
click at [422, 63] on h2 "Campaigns ⟫ 📣 NOVEDADES ESCALAS SALARIALES" at bounding box center [350, 57] width 574 height 18
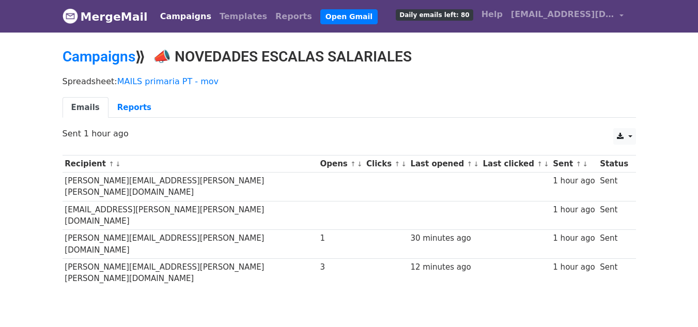
click at [422, 63] on h2 "Campaigns ⟫ 📣 NOVEDADES ESCALAS SALARIALES" at bounding box center [350, 57] width 574 height 18
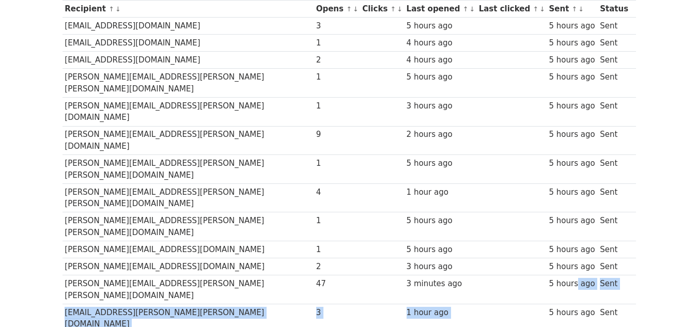
drag, startPoint x: 478, startPoint y: 222, endPoint x: 554, endPoint y: 205, distance: 77.8
click at [554, 205] on tbody "Recipient ↑ ↓ Opens ↑ ↓ Clicks ↑ ↓ Last opened ↑ ↓ Last clicked ↑ ↓ Sent ↑ ↓ St…" at bounding box center [350, 296] width 574 height 591
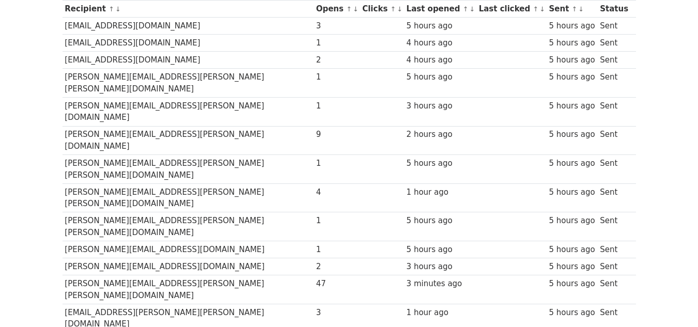
click at [553, 278] on div "5 hours ago" at bounding box center [572, 284] width 46 height 12
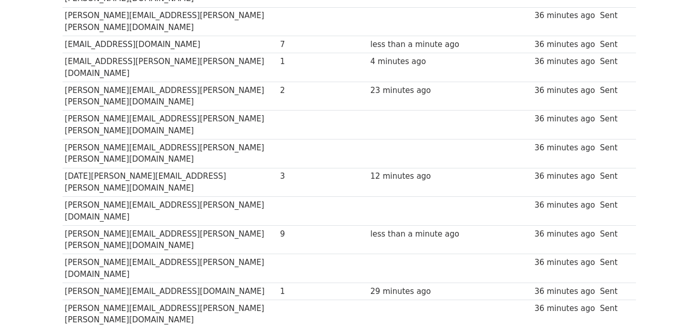
scroll to position [258, 0]
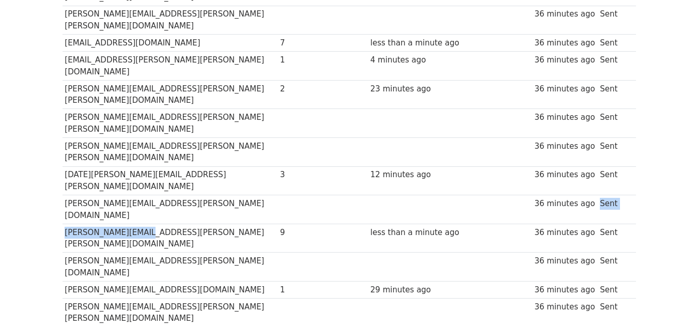
drag, startPoint x: 126, startPoint y: 122, endPoint x: 581, endPoint y: 117, distance: 455.4
click at [581, 117] on tbody "Recipient ↑ ↓ Opens ↑ ↓ Clicks ↑ ↓ Last opened ↑ ↓ Last clicked ↑ ↓ Sent ↑ ↓ St…" at bounding box center [350, 178] width 574 height 562
click at [581, 195] on td "36 minutes ago" at bounding box center [565, 209] width 66 height 29
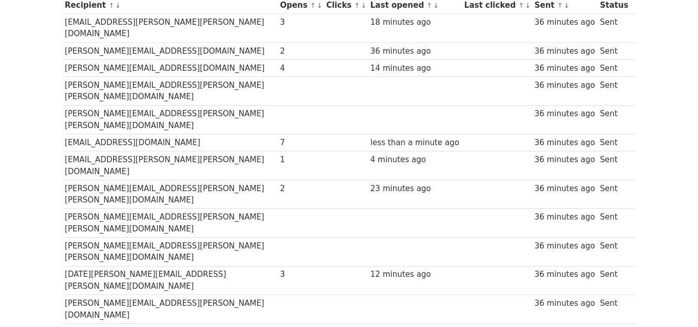
scroll to position [207, 0]
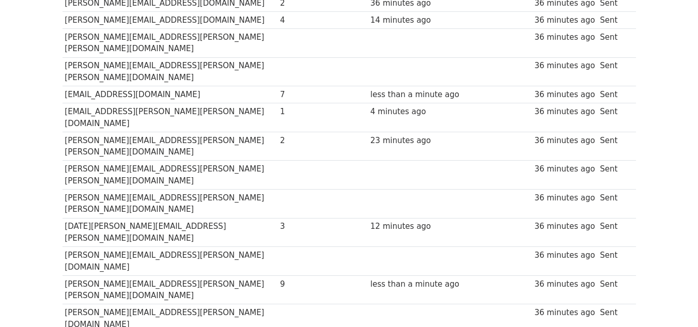
drag, startPoint x: 242, startPoint y: 54, endPoint x: 431, endPoint y: 57, distance: 188.7
click at [431, 86] on tr "mariana.bertona@sanandres.esc.edu.ar 7 less than a minute ago 36 minutes ago Se…" at bounding box center [350, 94] width 574 height 17
click at [431, 89] on div "less than a minute ago" at bounding box center [415, 95] width 89 height 12
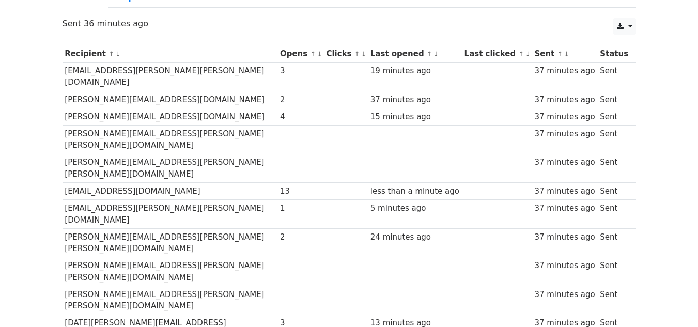
scroll to position [89, 0]
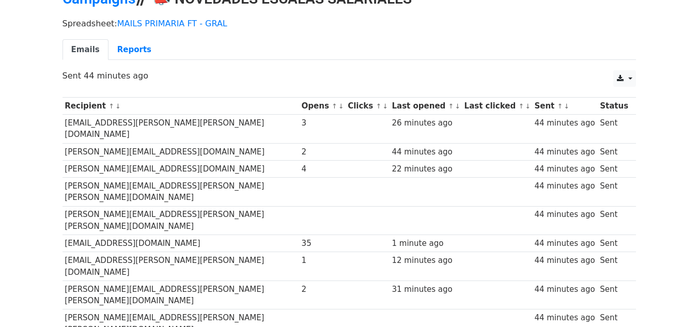
scroll to position [52, 0]
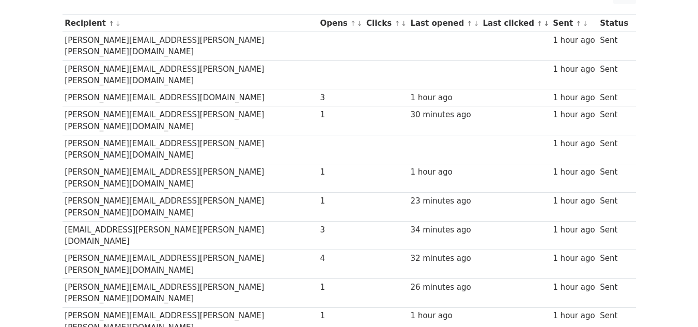
scroll to position [155, 0]
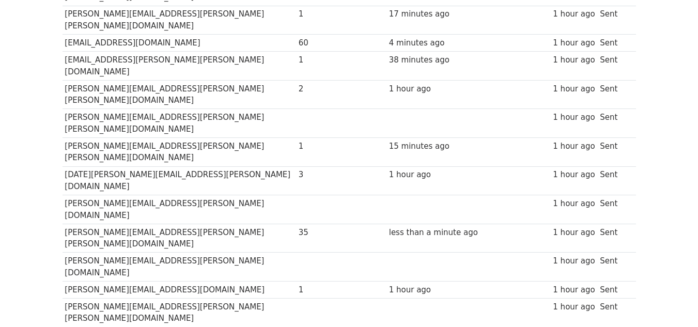
scroll to position [296, 0]
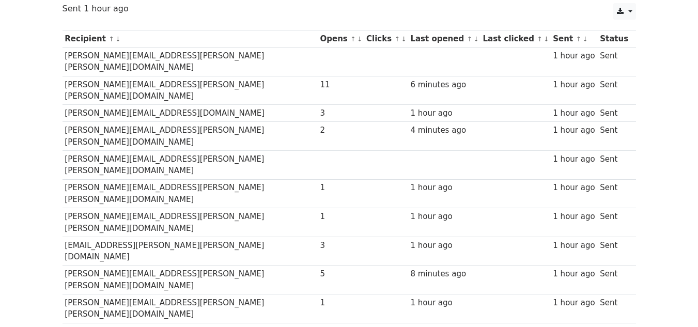
scroll to position [73, 0]
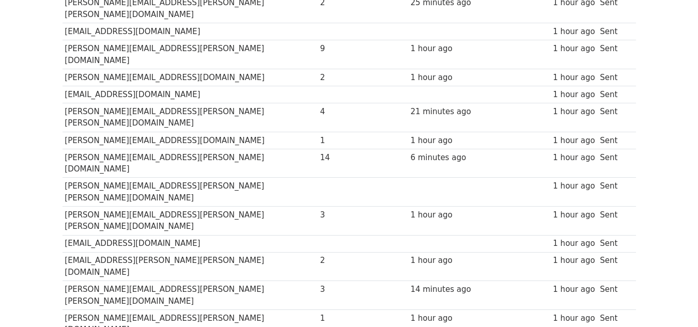
scroll to position [362, 0]
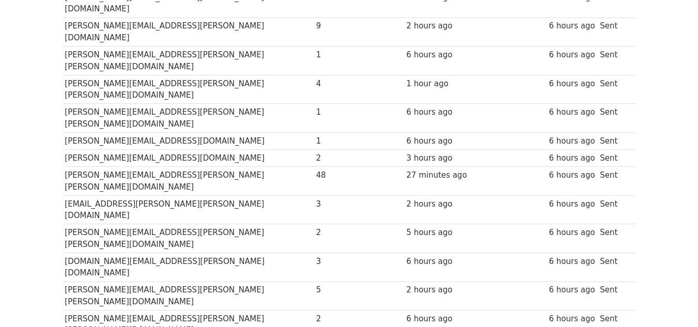
scroll to position [207, 0]
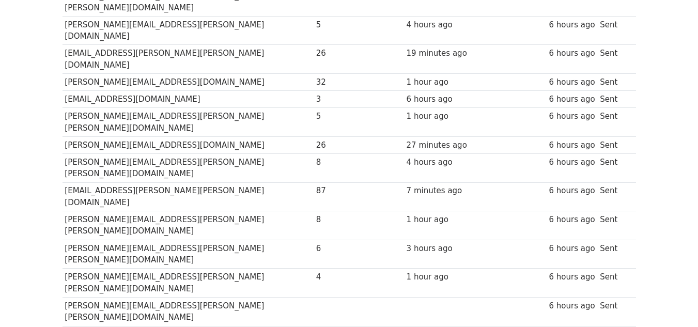
scroll to position [207, 0]
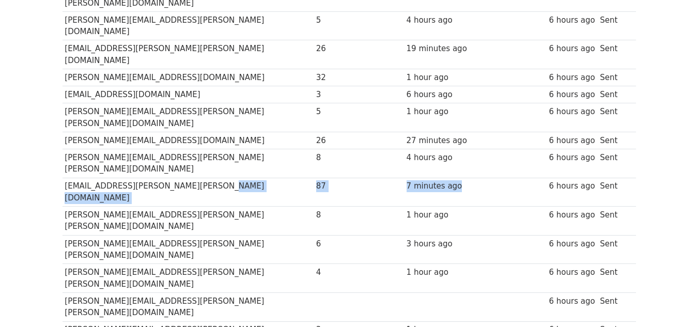
drag, startPoint x: 214, startPoint y: 132, endPoint x: 439, endPoint y: 120, distance: 225.7
click at [439, 178] on tr "maite.peralta@sanandres.esc.edu.ar 87 7 minutes ago 6 hours ago Sent" at bounding box center [350, 192] width 574 height 29
click at [439, 178] on td "7 minutes ago" at bounding box center [440, 192] width 72 height 29
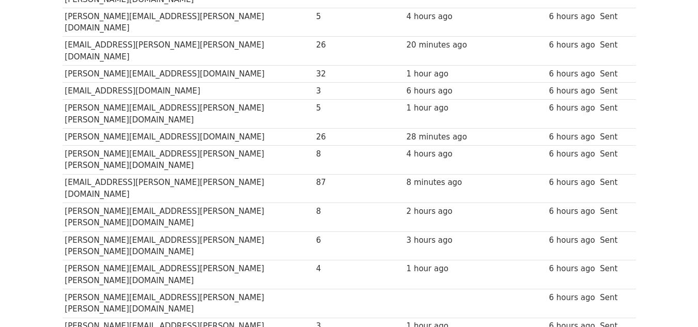
scroll to position [159, 0]
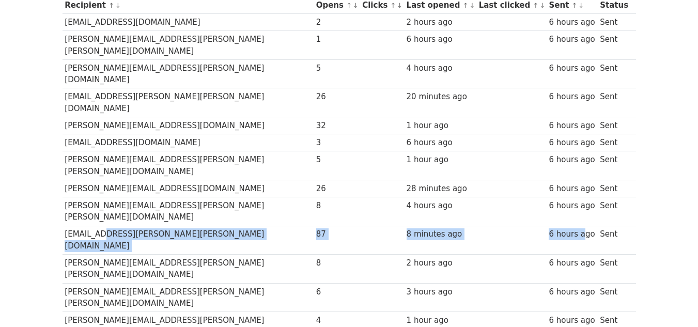
drag, startPoint x: 562, startPoint y: 174, endPoint x: 95, endPoint y: 180, distance: 467.3
click at [95, 226] on tr "[EMAIL_ADDRESS][PERSON_NAME][PERSON_NAME][DOMAIN_NAME] 87 8 minutes ago 6 hours…" at bounding box center [350, 240] width 574 height 29
click at [95, 226] on td "[EMAIL_ADDRESS][PERSON_NAME][PERSON_NAME][DOMAIN_NAME]" at bounding box center [188, 240] width 251 height 29
drag, startPoint x: 106, startPoint y: 176, endPoint x: 407, endPoint y: 177, distance: 300.3
click at [407, 226] on tr "[EMAIL_ADDRESS][PERSON_NAME][PERSON_NAME][DOMAIN_NAME] 87 8 minutes ago 6 hours…" at bounding box center [350, 240] width 574 height 29
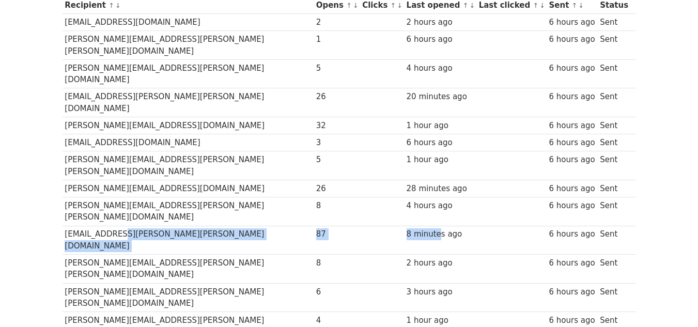
click at [407, 228] on div "8 minutes ago" at bounding box center [440, 234] width 67 height 12
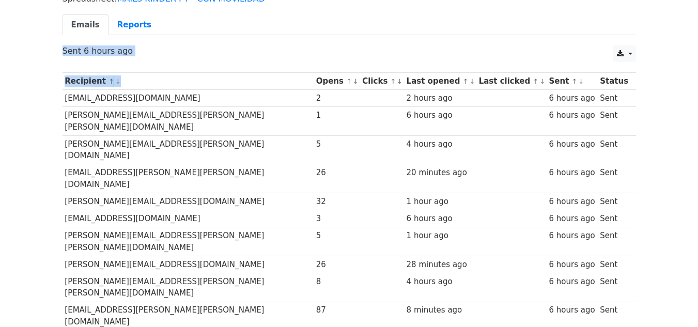
drag, startPoint x: 270, startPoint y: 7, endPoint x: 287, endPoint y: 5, distance: 17.7
click at [287, 5] on main "Campaigns ⟫ 📣 NOVEDADES ESCALAS SALARIALES Spreadsheet: MAILS KINDER PT - CON M…" at bounding box center [349, 238] width 589 height 546
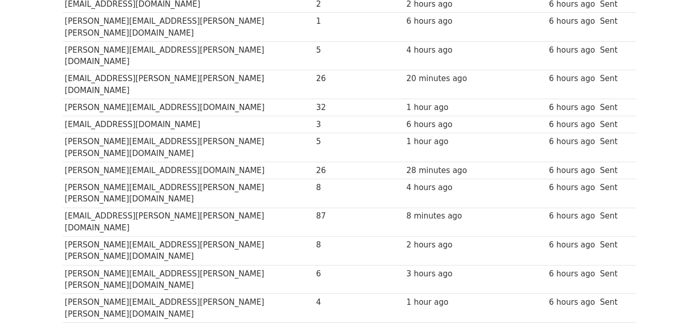
scroll to position [186, 0]
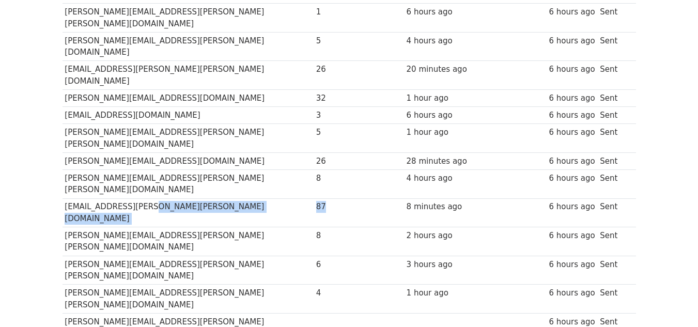
drag, startPoint x: 290, startPoint y: 149, endPoint x: 138, endPoint y: 155, distance: 152.0
click at [138, 198] on tr "maite.peralta@sanandres.esc.edu.ar 87 8 minutes ago 6 hours ago Sent" at bounding box center [350, 212] width 574 height 29
click at [138, 198] on td "[EMAIL_ADDRESS][PERSON_NAME][PERSON_NAME][DOMAIN_NAME]" at bounding box center [188, 212] width 251 height 29
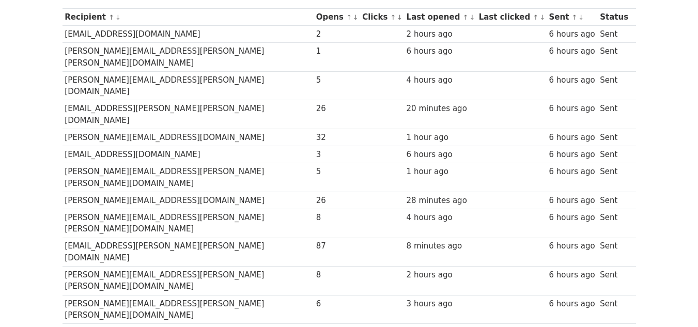
scroll to position [134, 0]
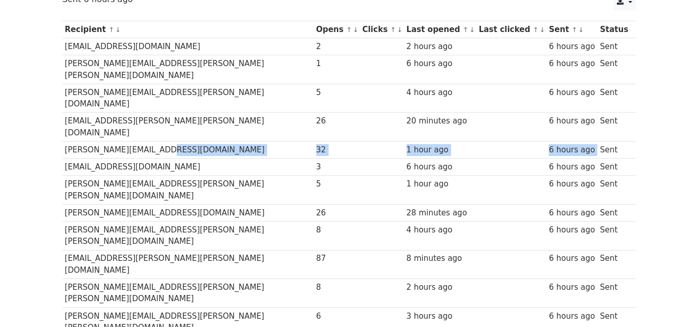
drag, startPoint x: 145, startPoint y: 118, endPoint x: 593, endPoint y: 111, distance: 448.2
click at [593, 142] on tr "eliane.kragelj@sanandres.esc.edu.ar 32 1 hour ago 6 hours ago Sent" at bounding box center [350, 150] width 574 height 17
click at [597, 142] on td "Sent" at bounding box center [613, 150] width 33 height 17
